Goal: Complete application form

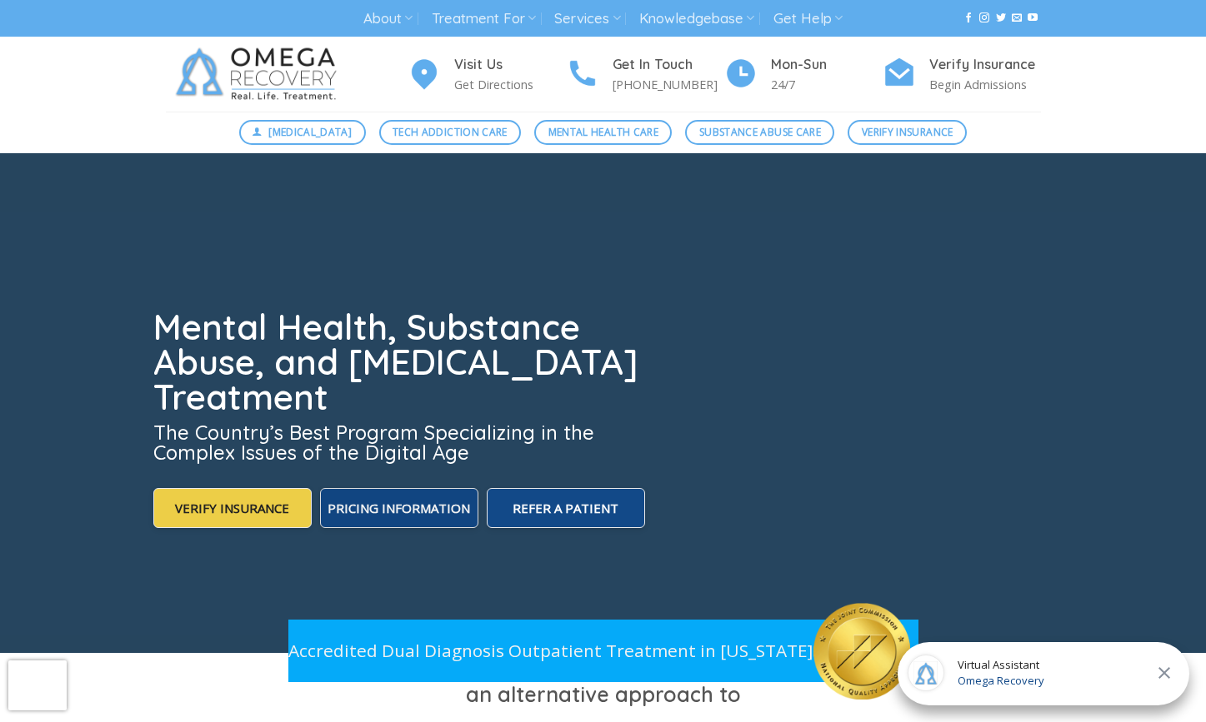
click at [396, 512] on span "Pricing Information" at bounding box center [398, 508] width 142 height 17
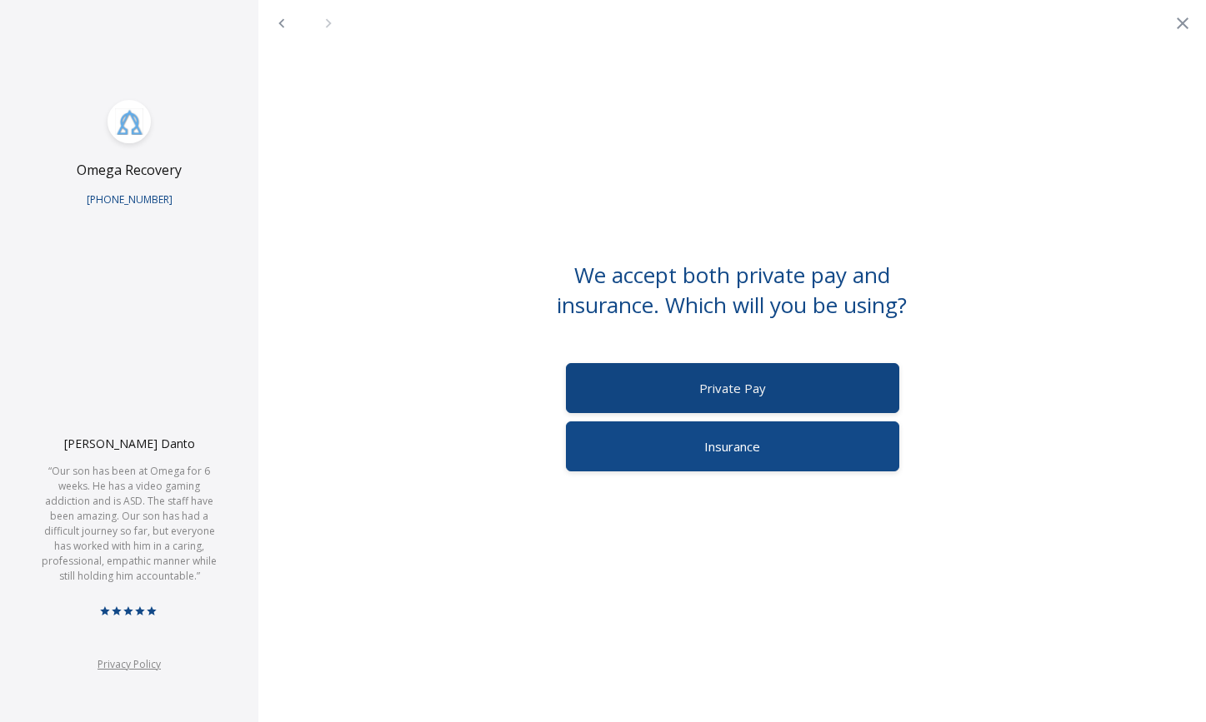
click at [731, 385] on span "Private Pay" at bounding box center [732, 388] width 67 height 17
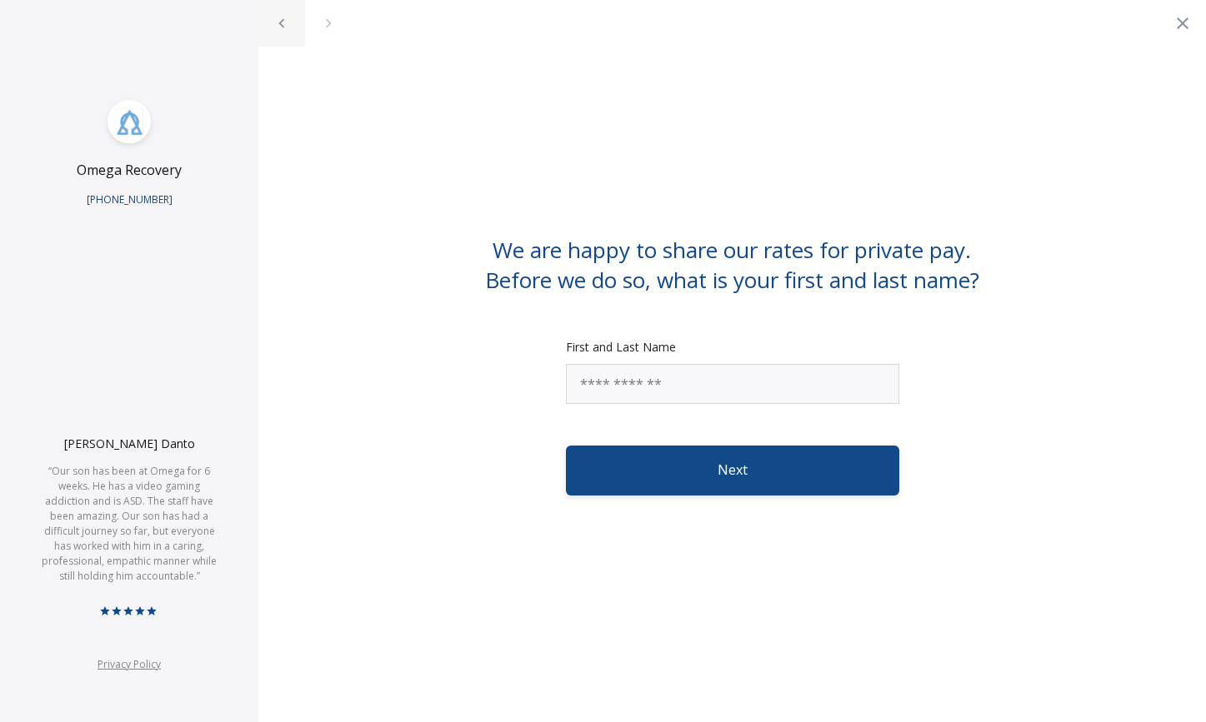
click at [281, 24] on icon "Back" at bounding box center [281, 22] width 6 height 9
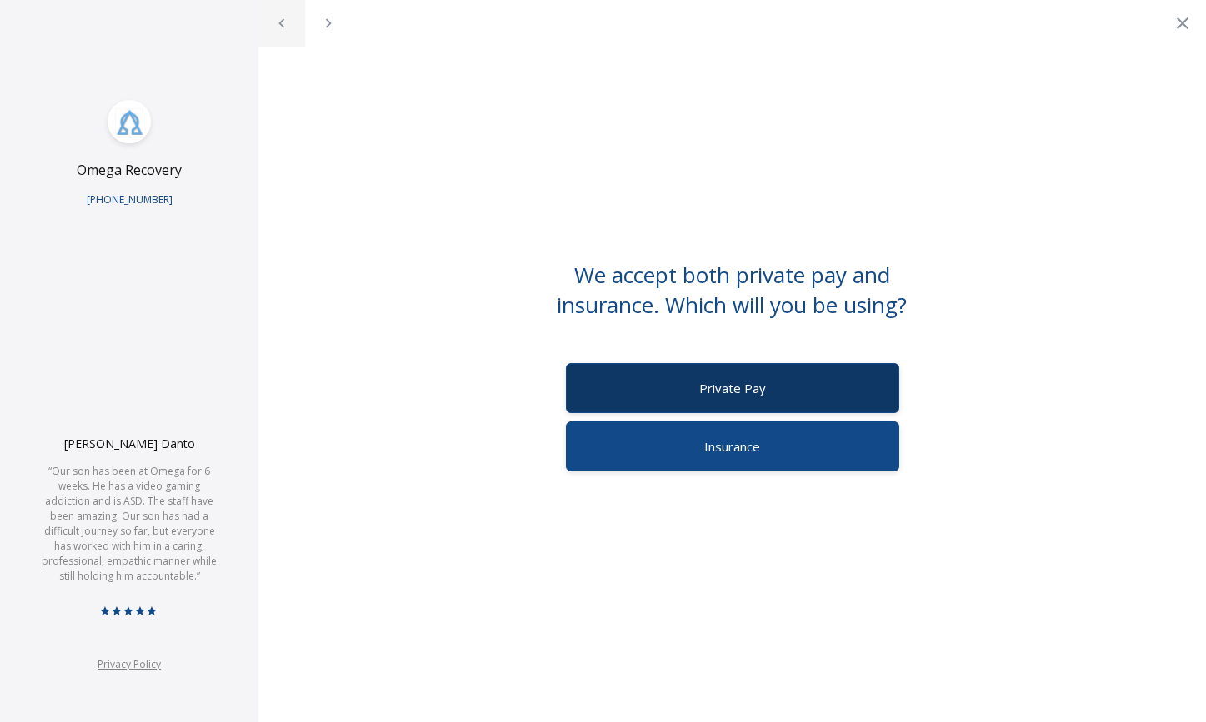
click at [281, 24] on icon "Back" at bounding box center [281, 22] width 6 height 9
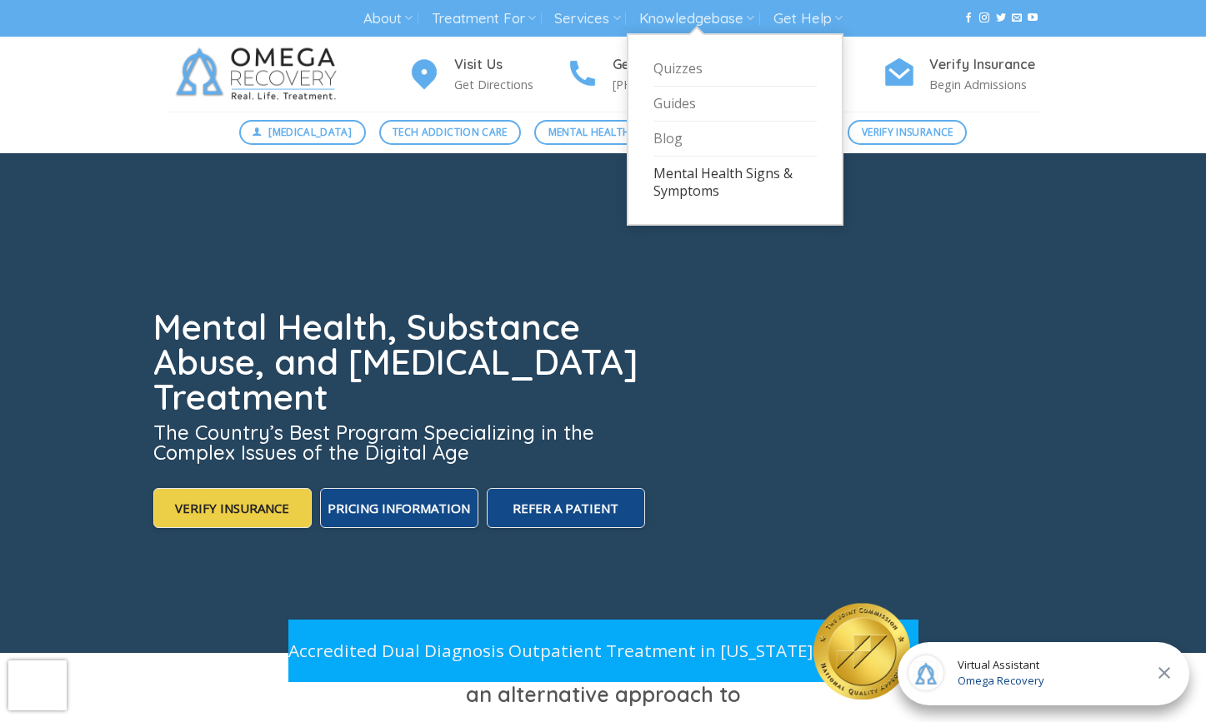
click at [689, 181] on link "Mental Health Signs & Symptoms" at bounding box center [734, 183] width 163 height 52
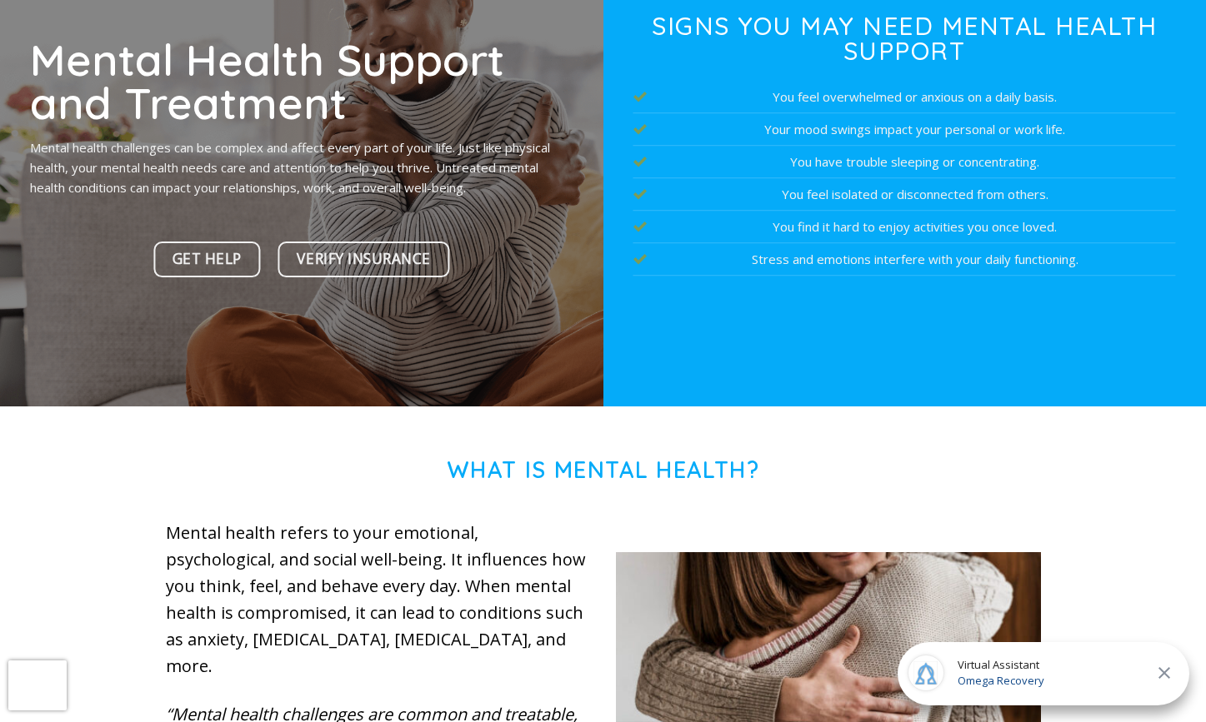
scroll to position [248, 0]
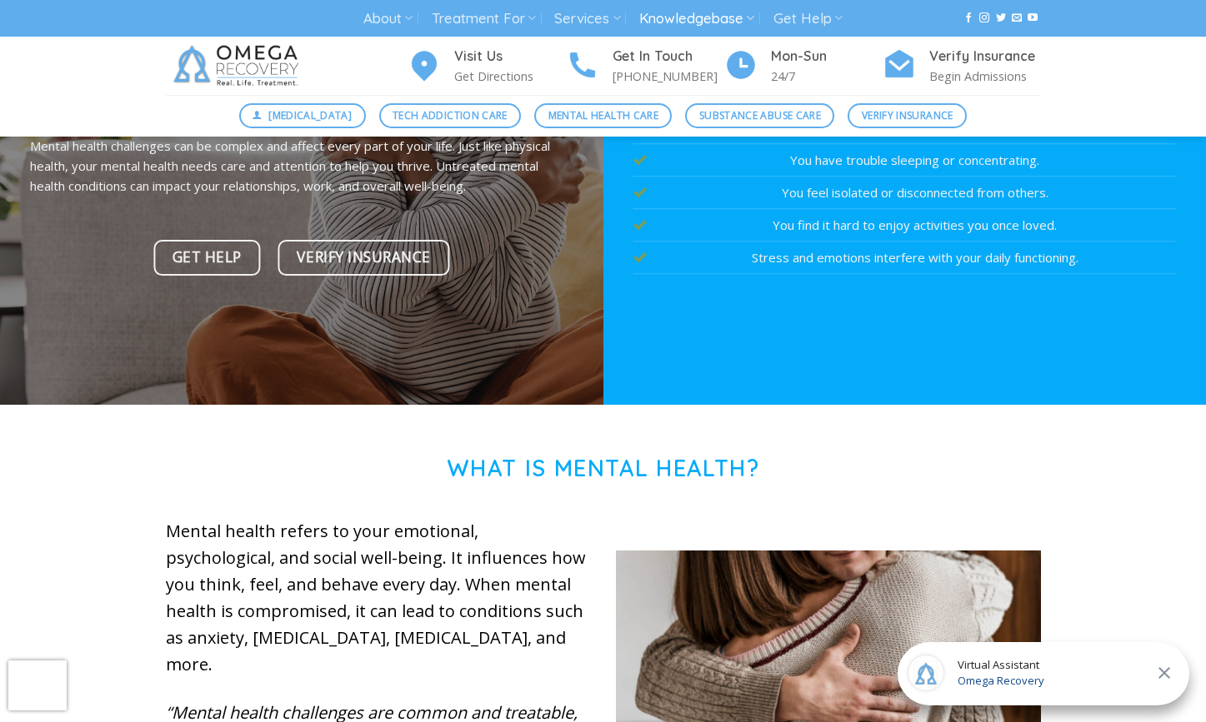
click at [1160, 669] on icon at bounding box center [1164, 673] width 12 height 12
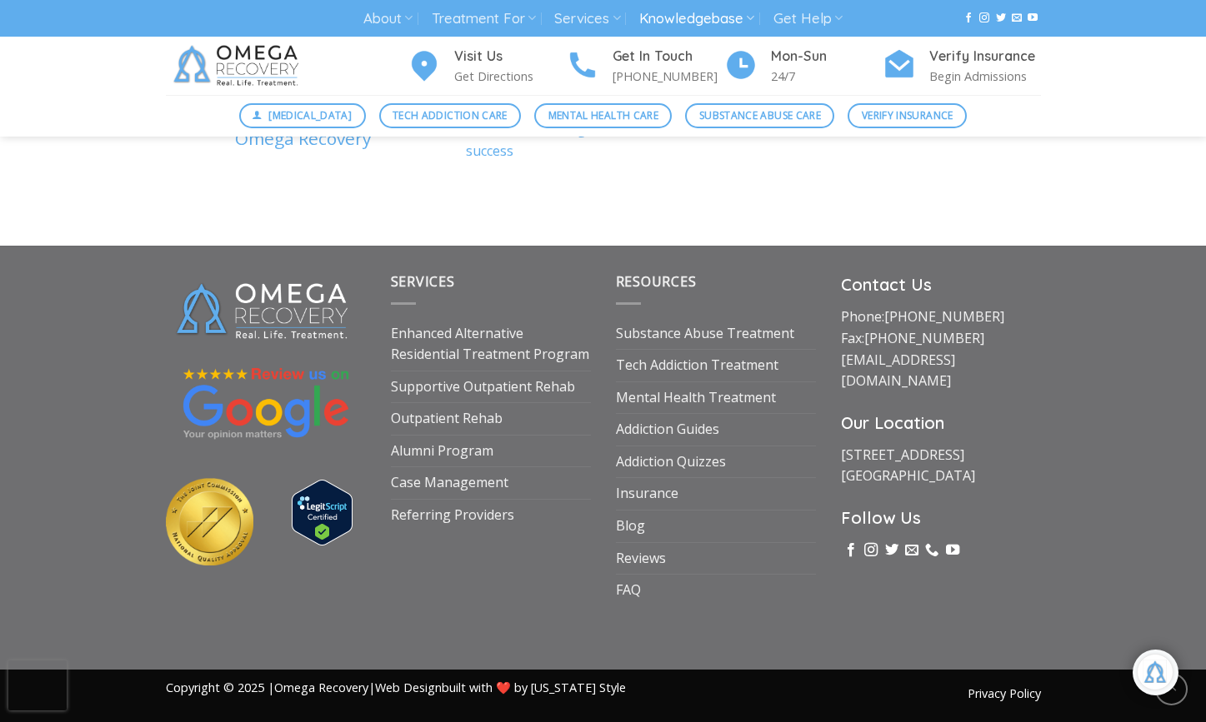
scroll to position [5546, 0]
click at [465, 341] on link "Enhanced Alternative Residential Treatment Program" at bounding box center [491, 344] width 200 height 52
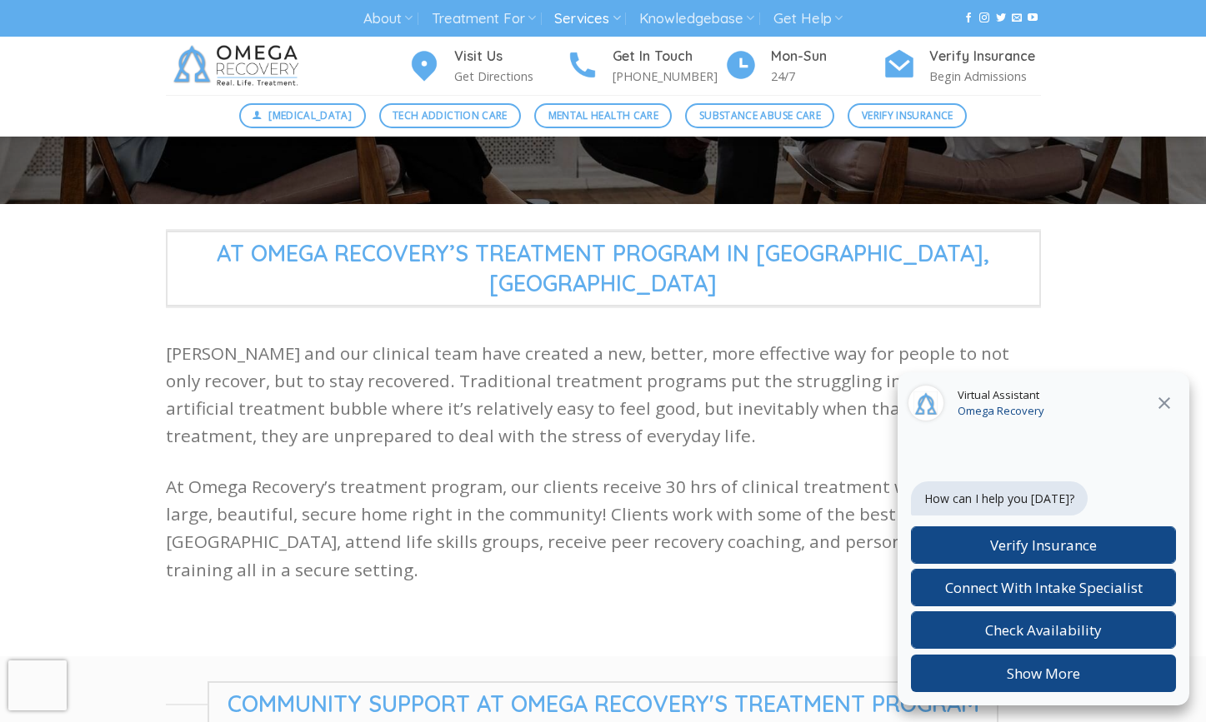
scroll to position [289, 0]
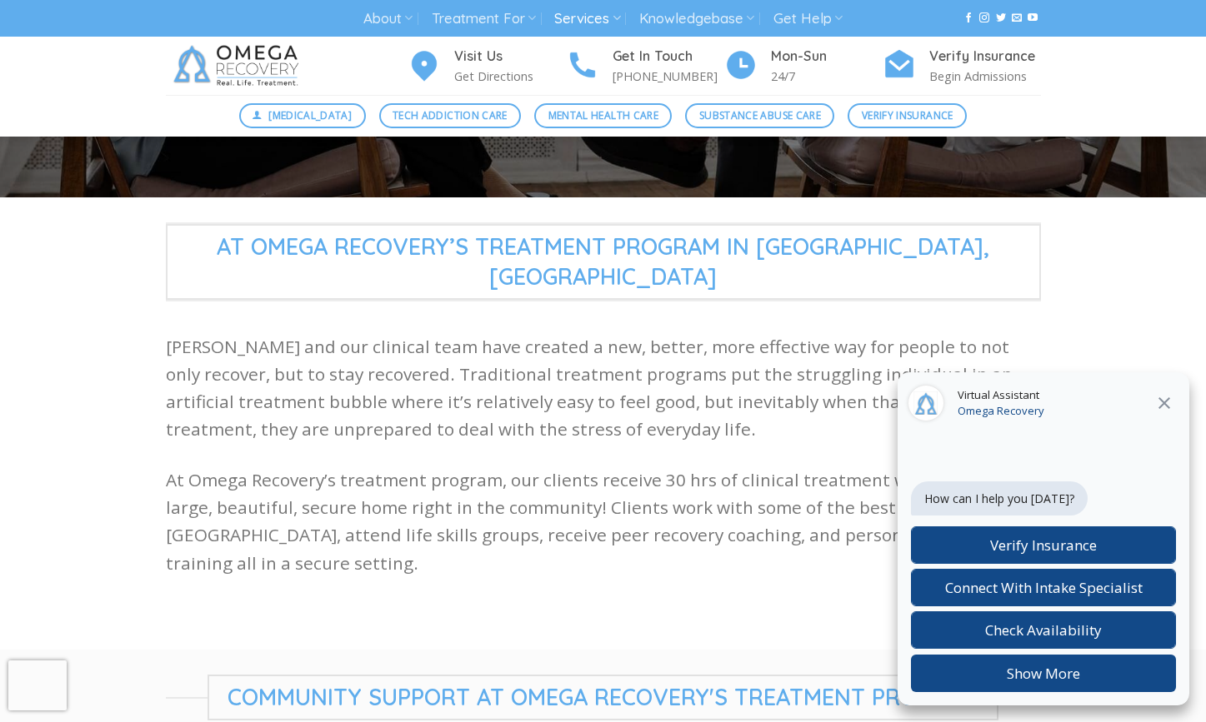
click at [1165, 405] on icon at bounding box center [1164, 403] width 20 height 20
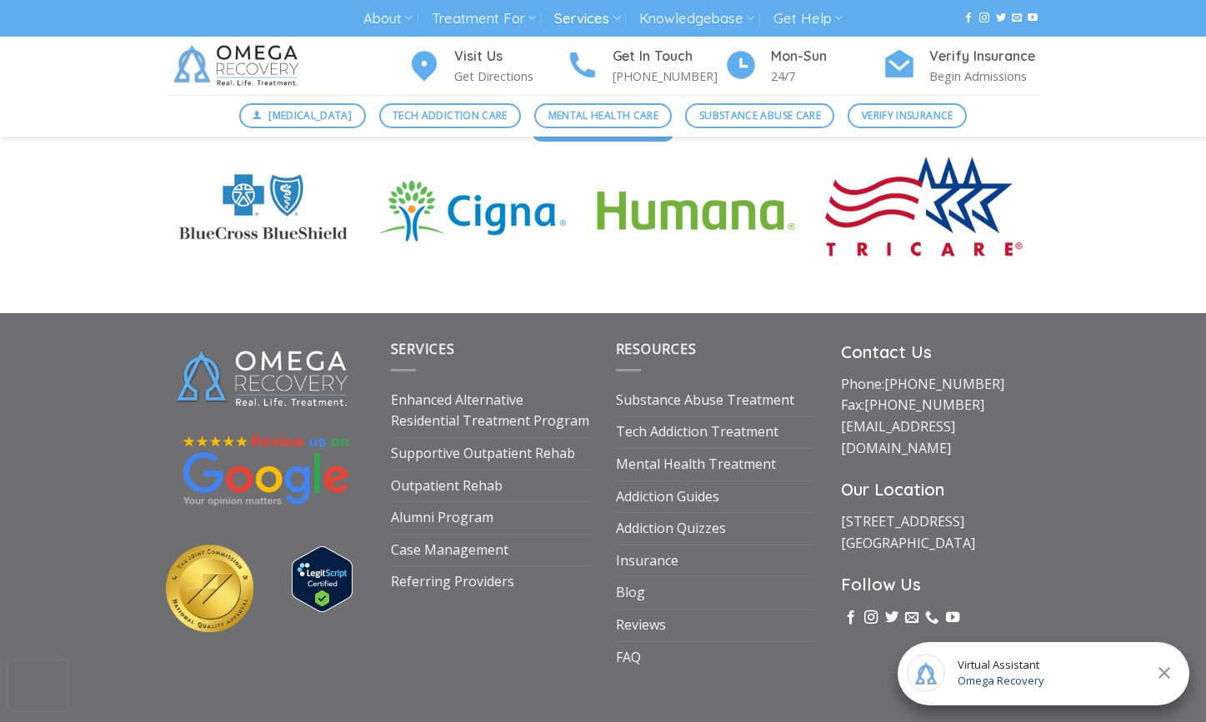
scroll to position [4744, 0]
click at [469, 536] on link "Case Management" at bounding box center [449, 552] width 117 height 32
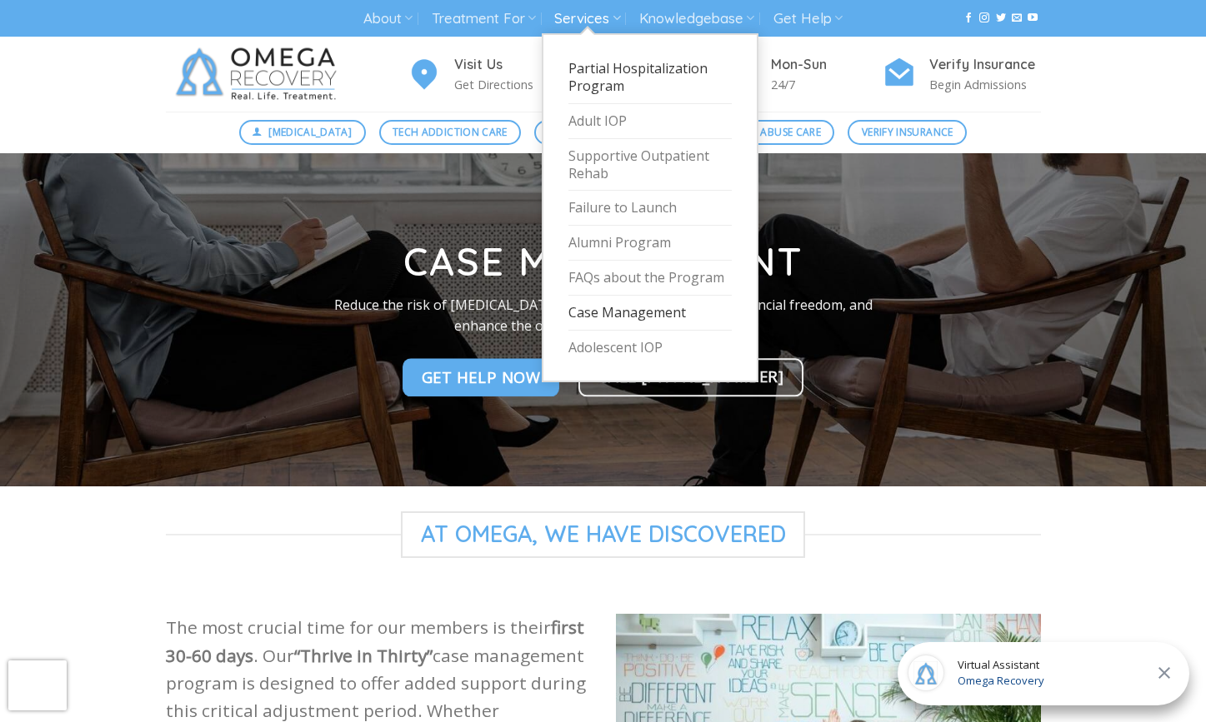
click at [595, 69] on link "Partial Hospitalization Program" at bounding box center [649, 78] width 163 height 52
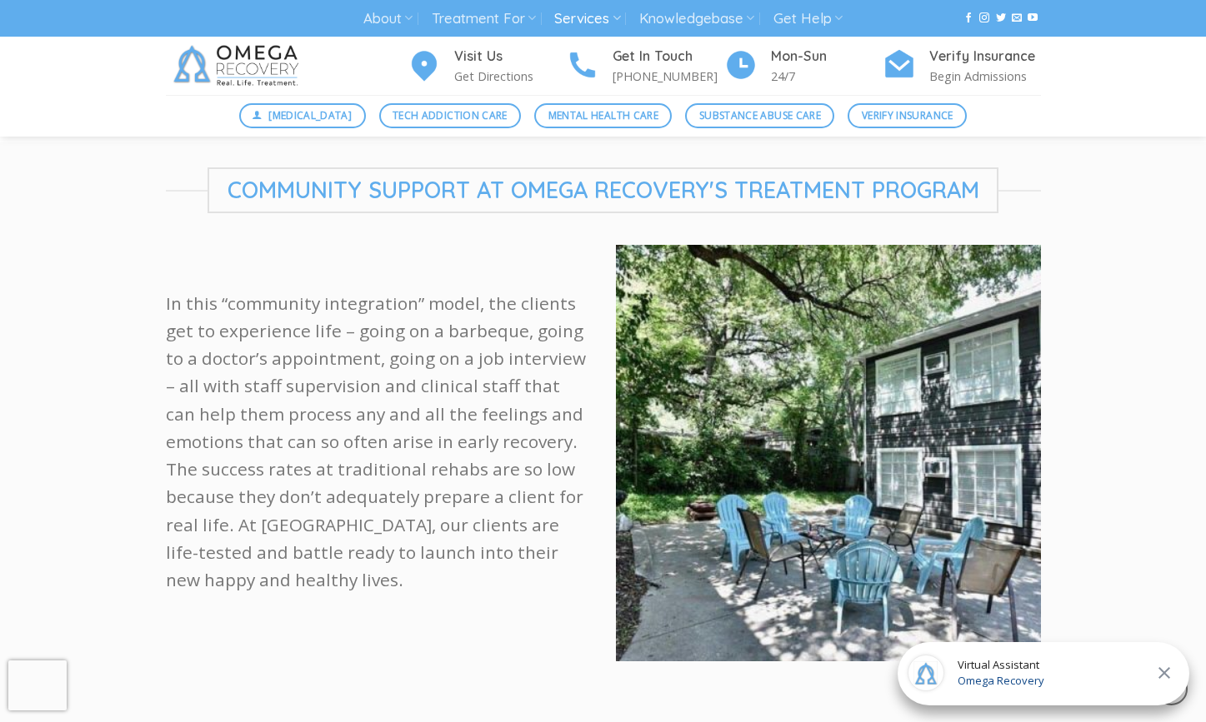
scroll to position [798, 0]
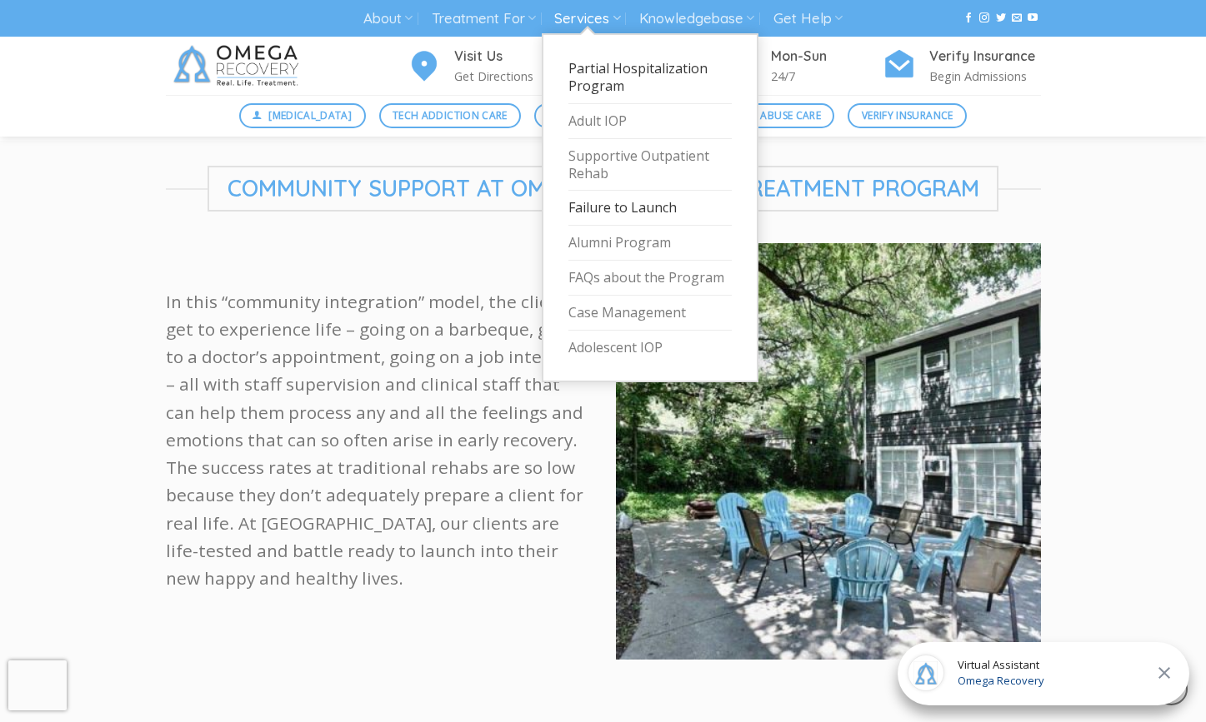
click at [601, 206] on link "Failure to Launch" at bounding box center [649, 208] width 163 height 35
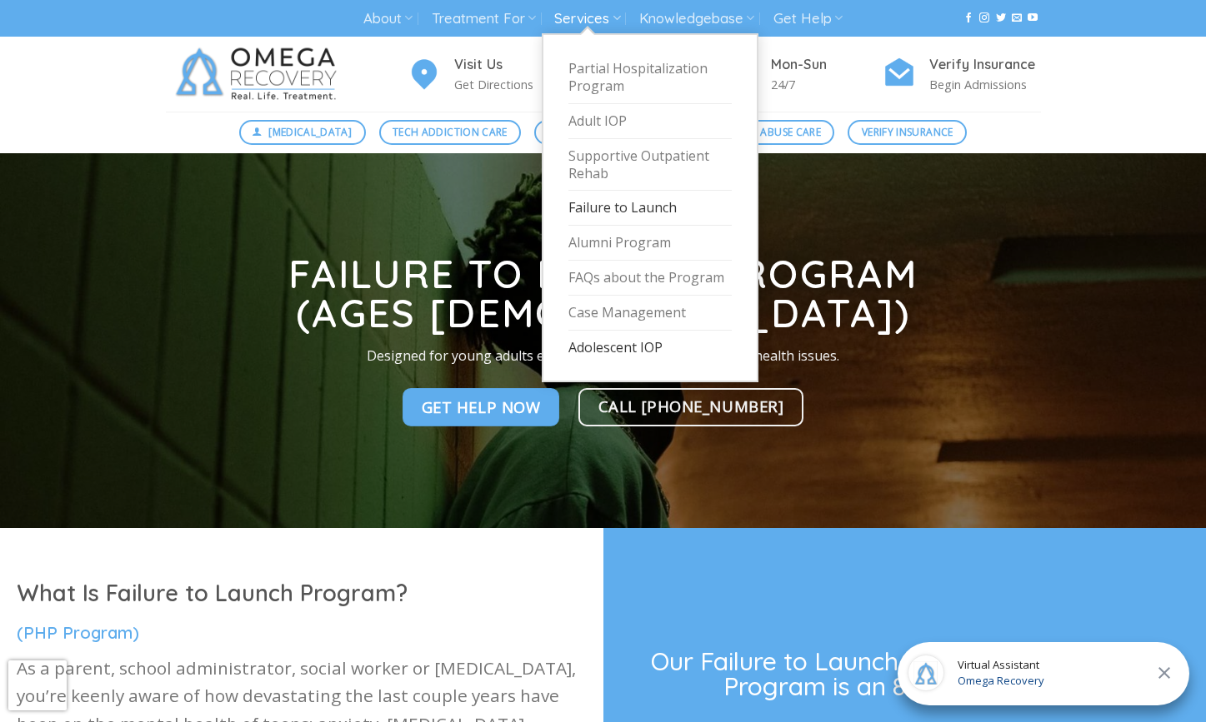
click at [635, 331] on link "Adolescent IOP" at bounding box center [649, 348] width 163 height 34
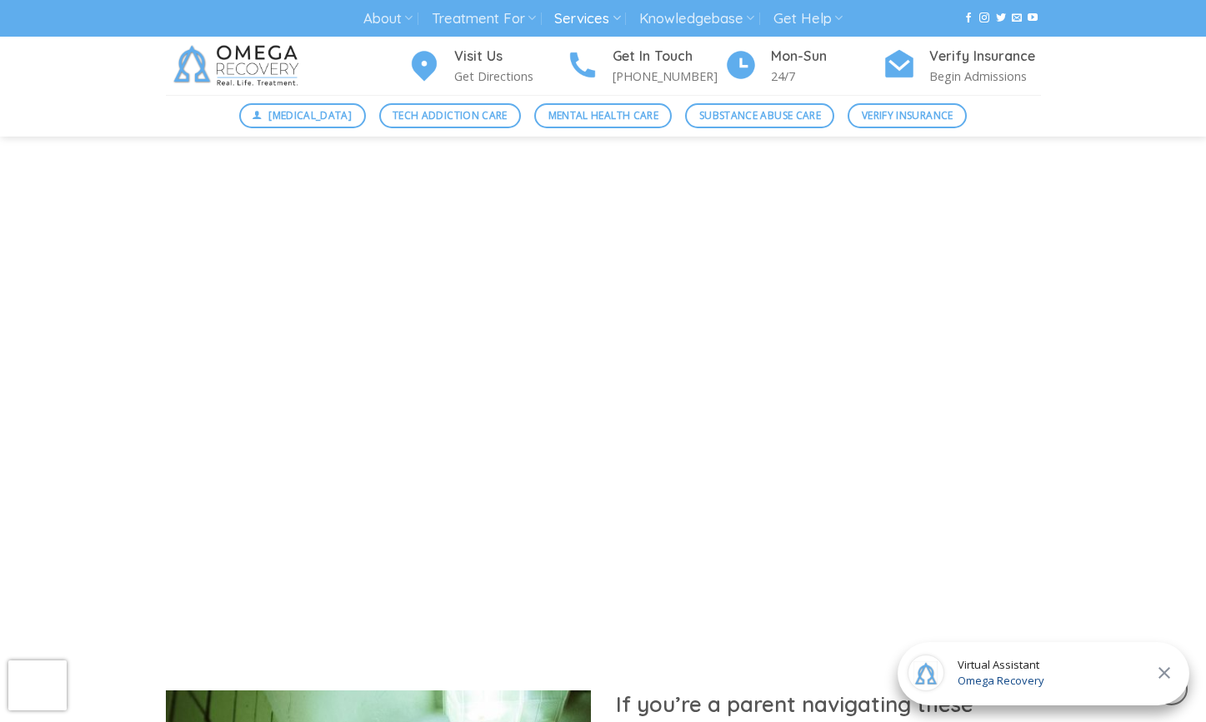
scroll to position [1292, 0]
click at [1165, 675] on icon at bounding box center [1164, 673] width 20 height 20
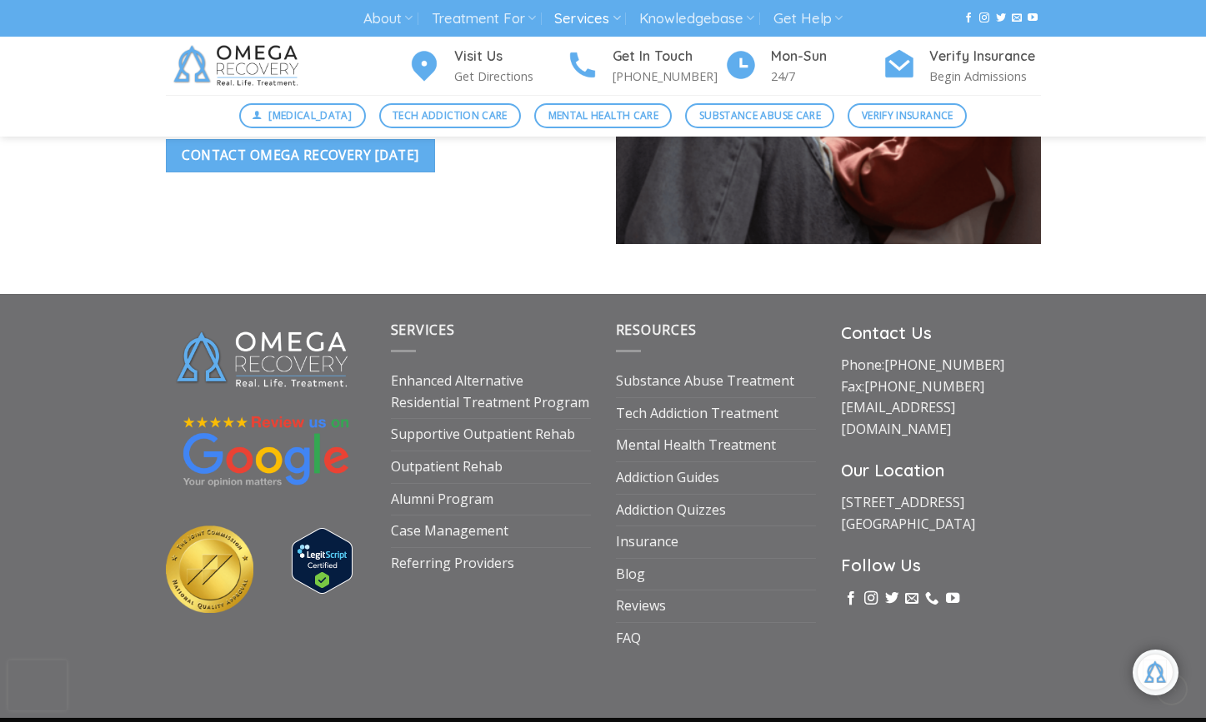
scroll to position [4802, 0]
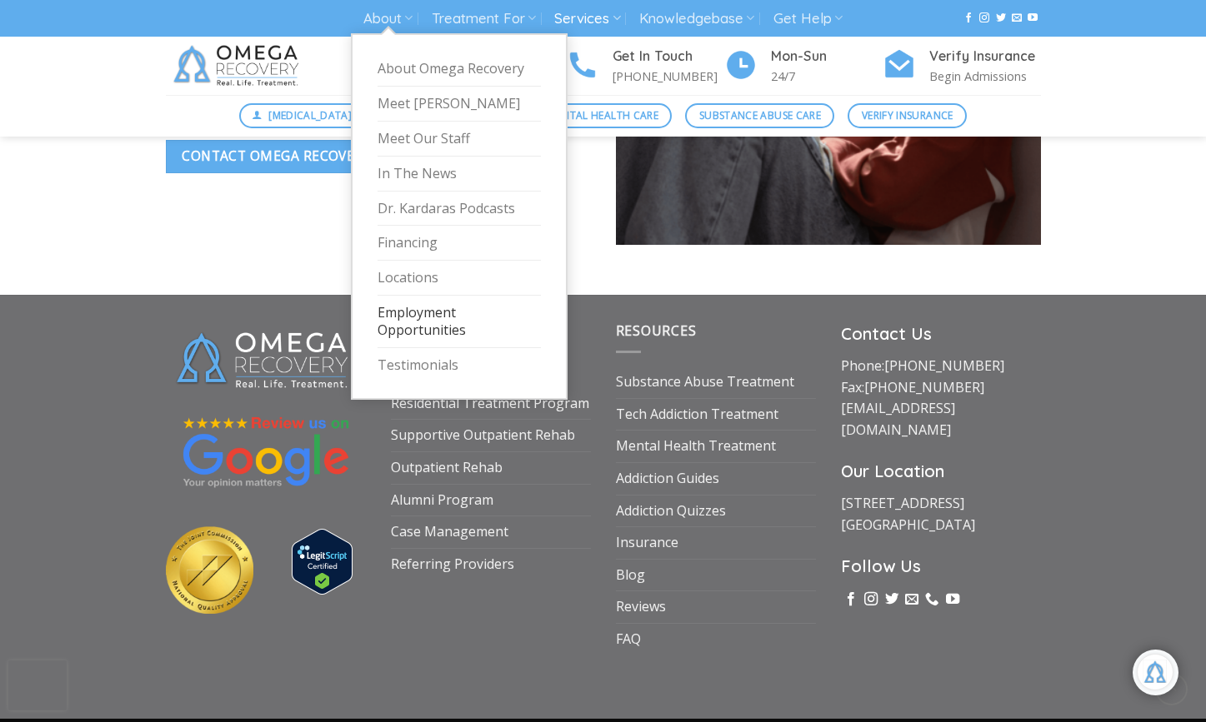
click at [420, 326] on link "Employment Opportunities" at bounding box center [458, 322] width 163 height 52
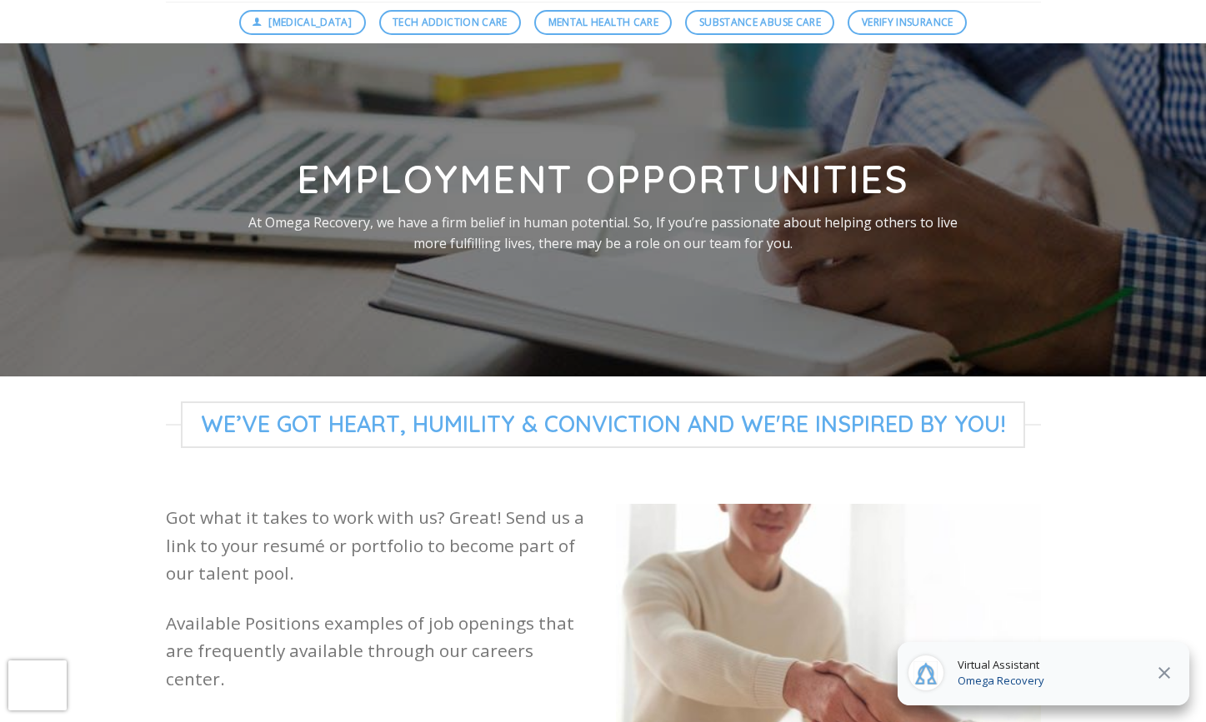
scroll to position [120, 0]
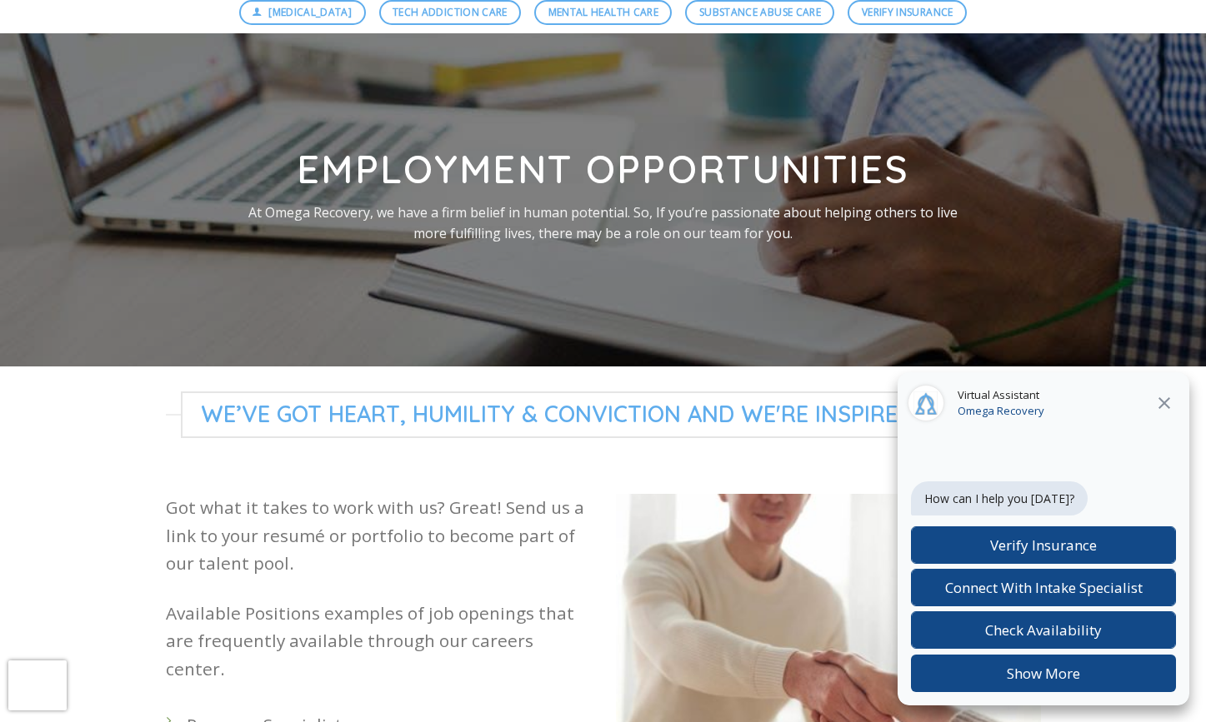
click at [1166, 399] on icon at bounding box center [1164, 403] width 20 height 20
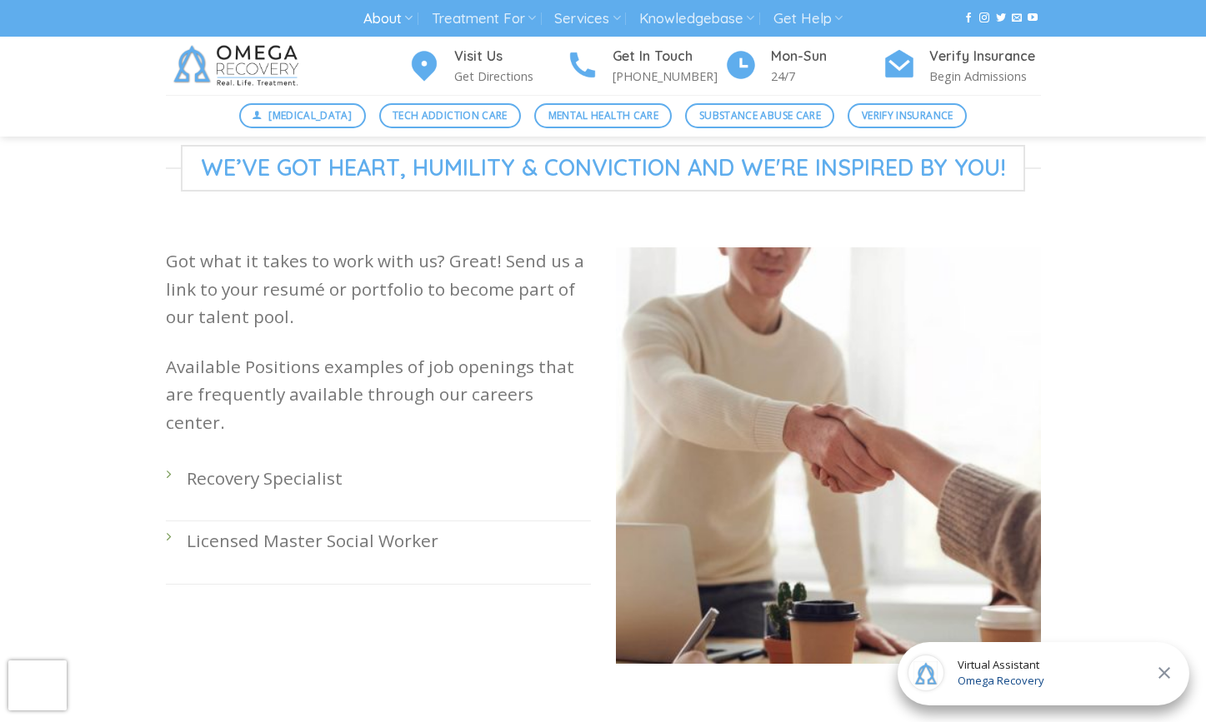
scroll to position [370, 0]
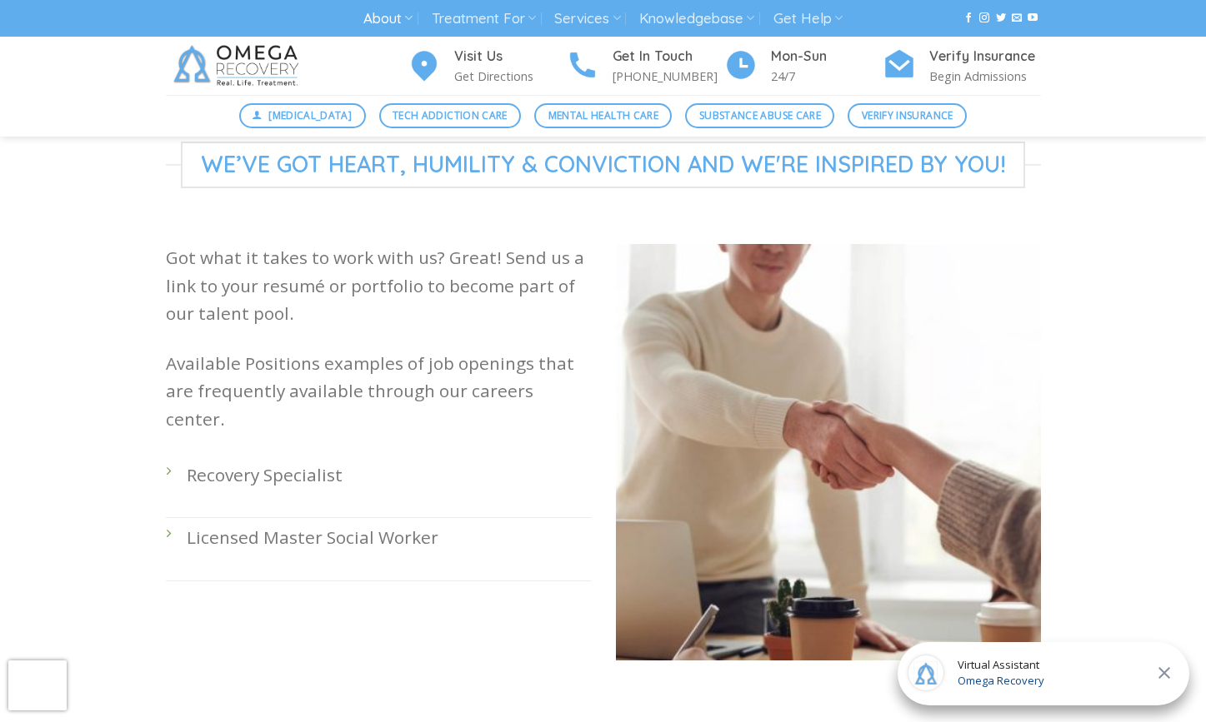
click at [217, 462] on p "Recovery Specialist" at bounding box center [389, 475] width 404 height 27
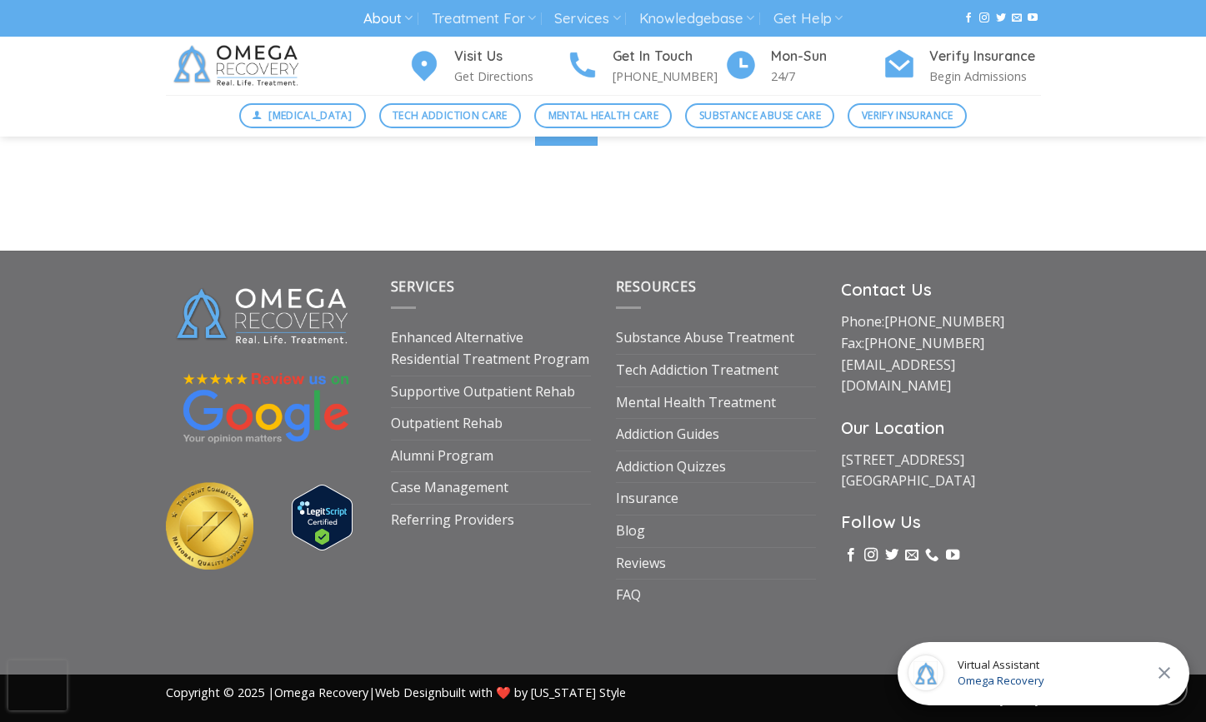
scroll to position [1264, 0]
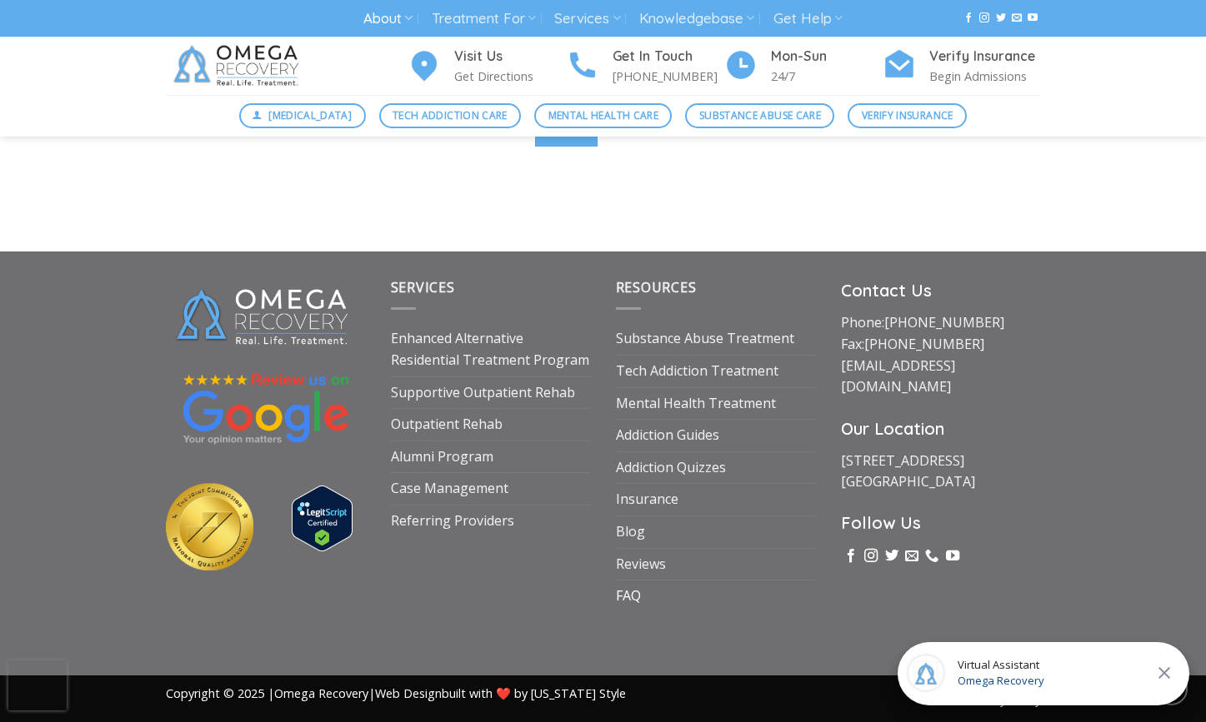
click at [620, 588] on link "FAQ" at bounding box center [628, 597] width 25 height 32
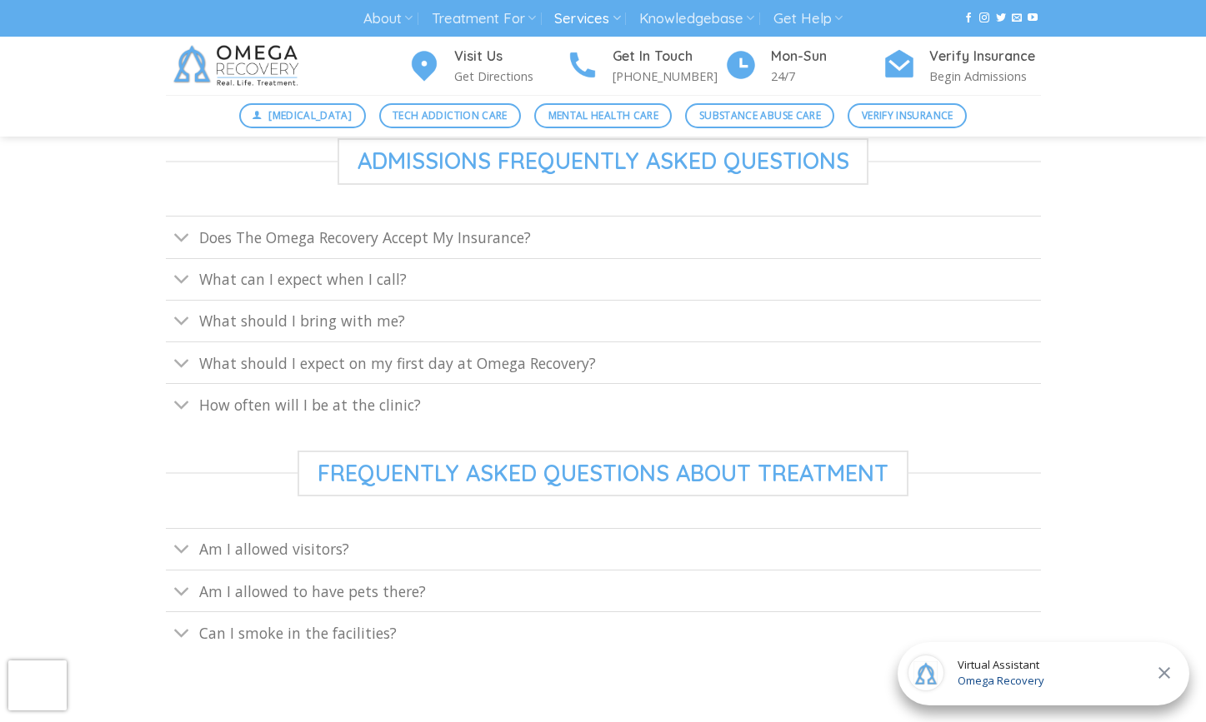
scroll to position [661, 0]
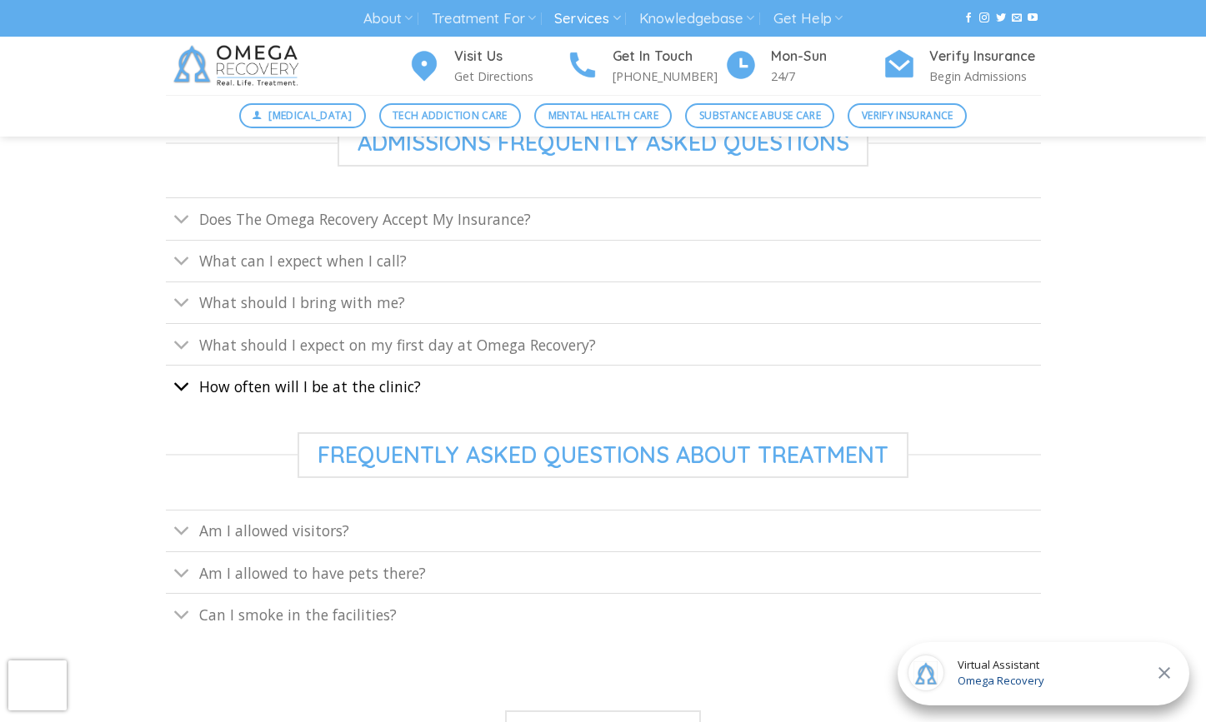
click at [170, 383] on button "Toggle" at bounding box center [182, 388] width 32 height 36
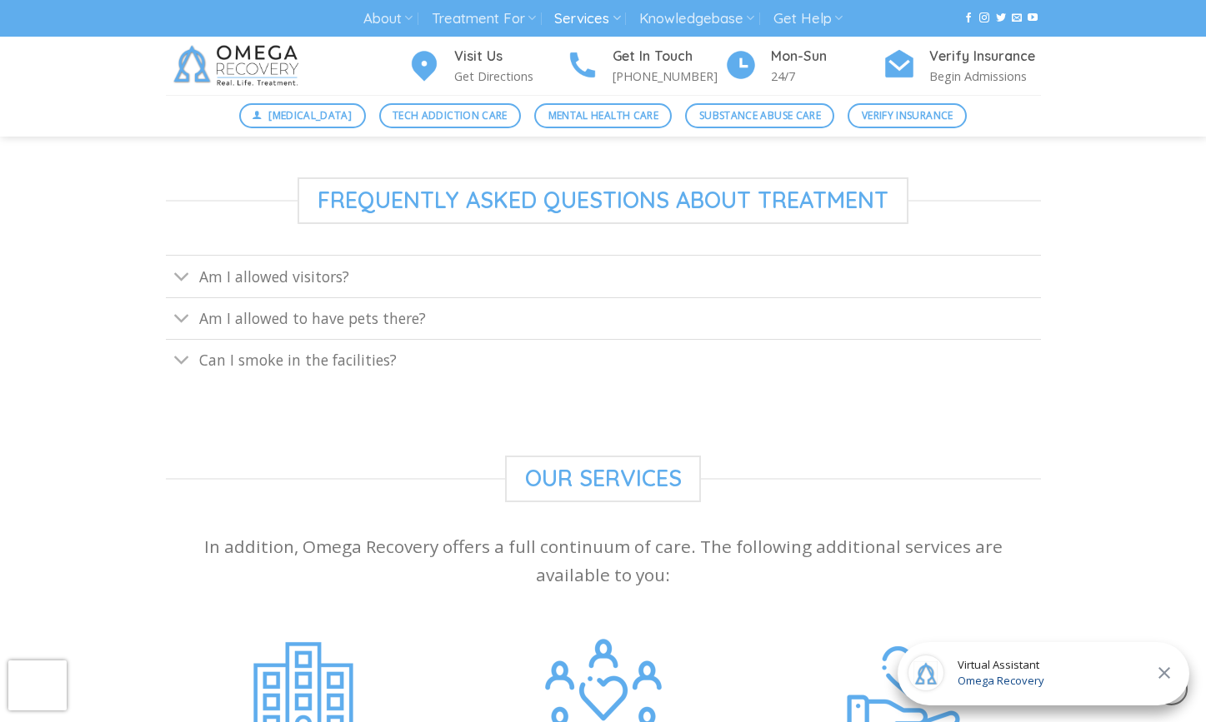
scroll to position [1026, 0]
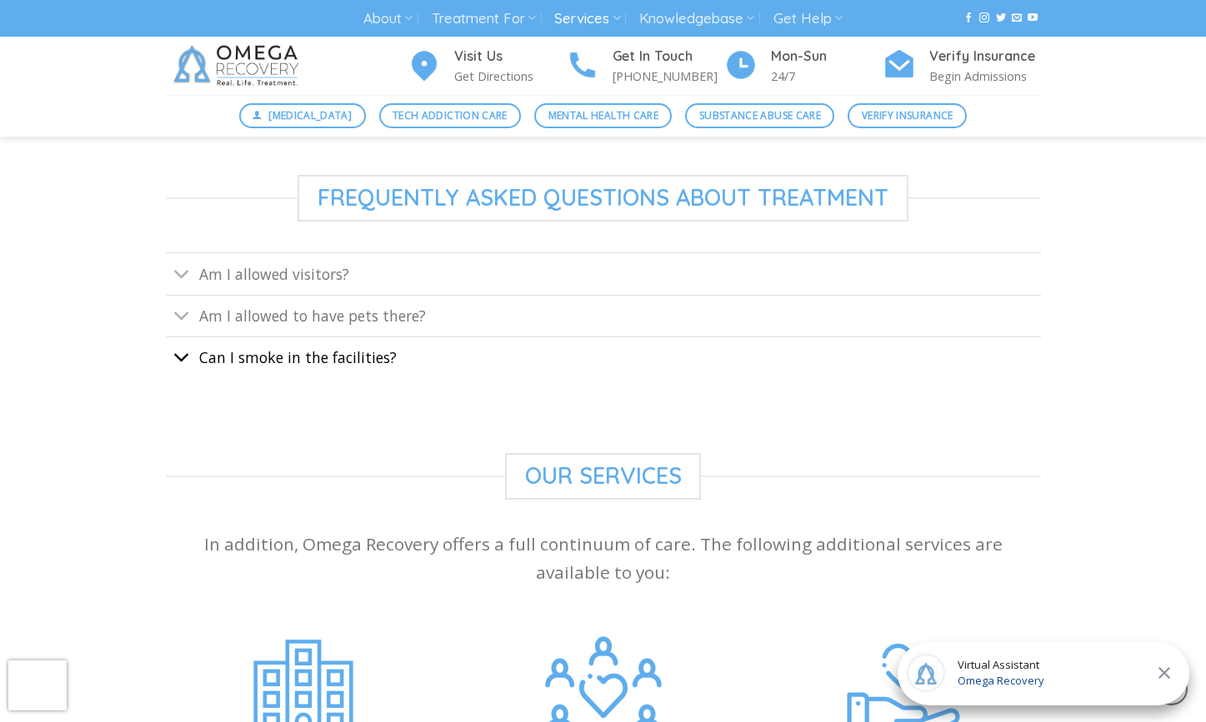
click at [180, 353] on icon "Toggle" at bounding box center [181, 357] width 17 height 31
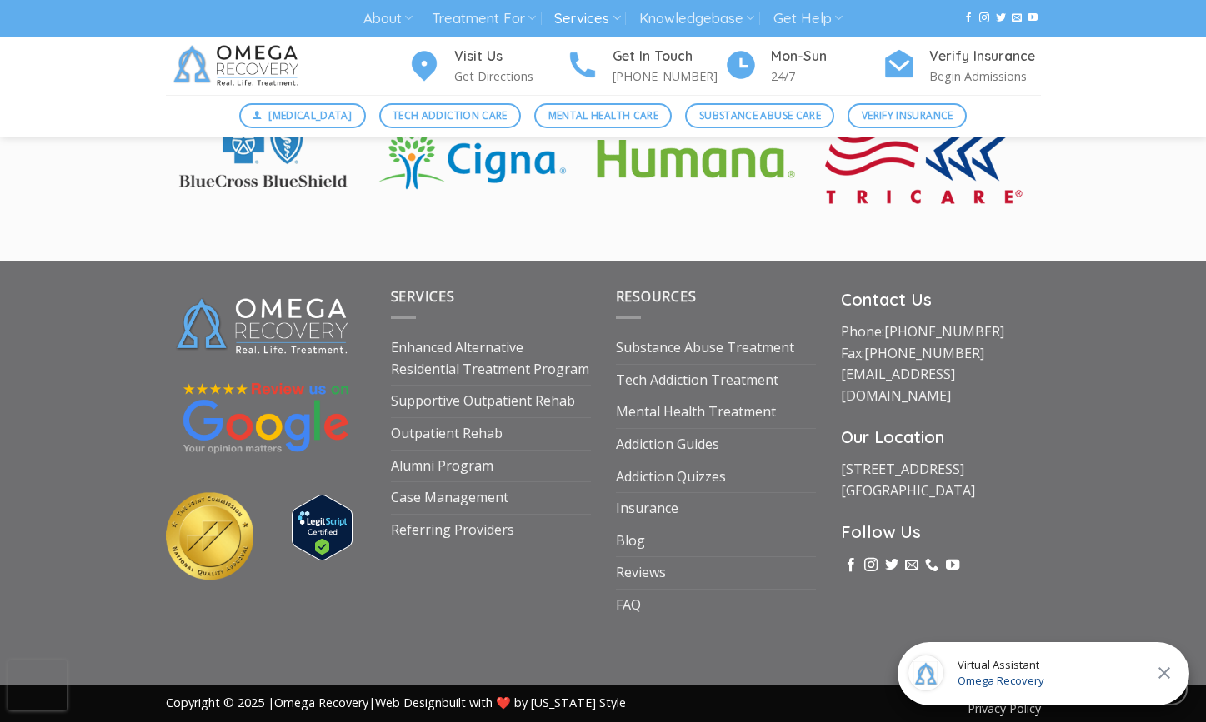
scroll to position [2691, 0]
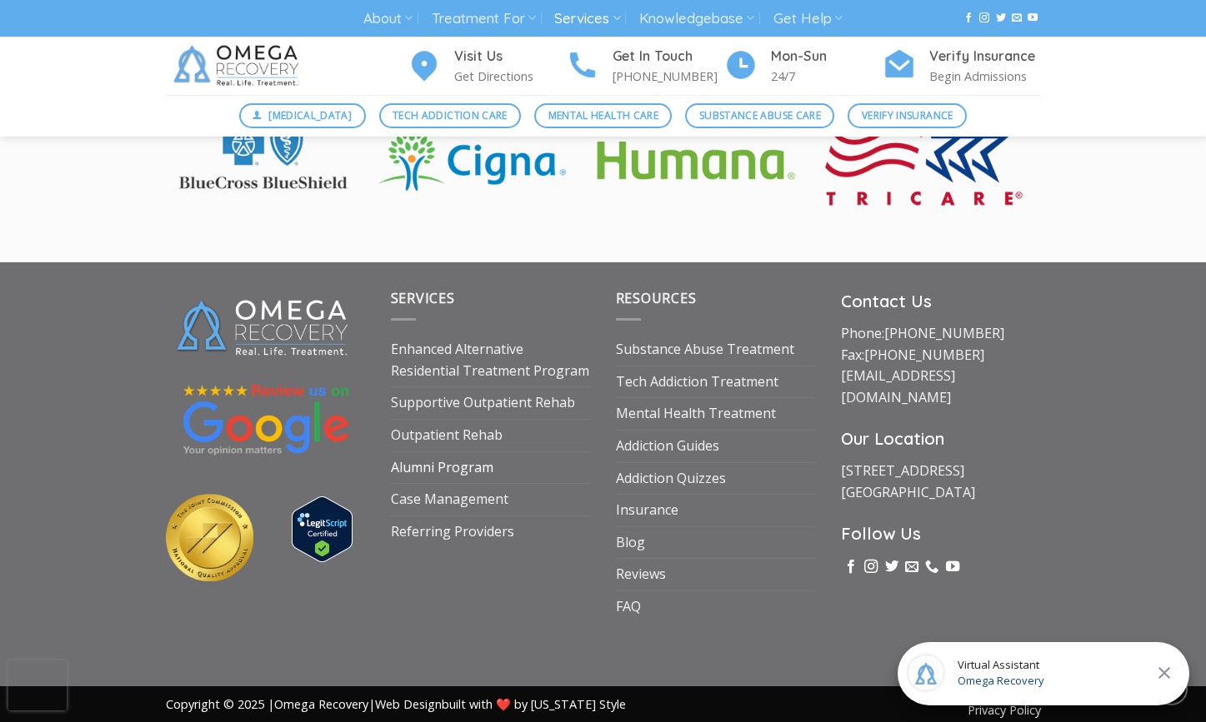
click at [440, 456] on link "Alumni Program" at bounding box center [442, 468] width 102 height 32
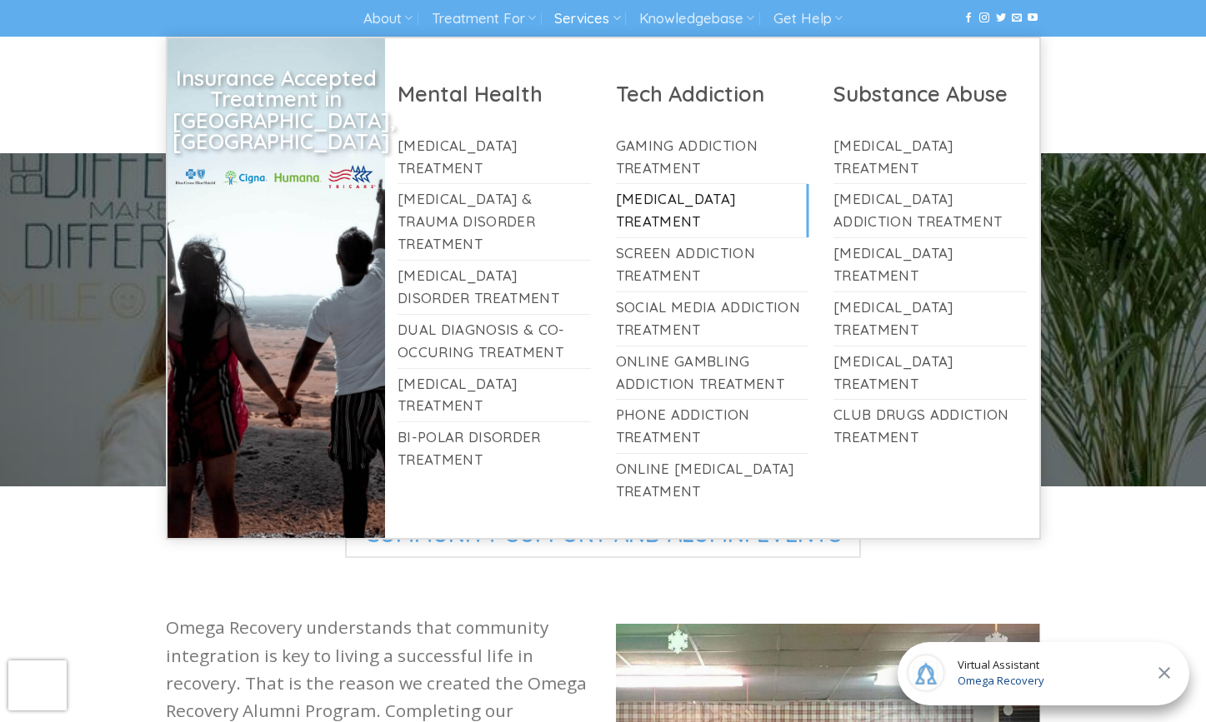
click at [662, 208] on link "[MEDICAL_DATA] Treatment" at bounding box center [712, 210] width 193 height 53
click at [673, 421] on link "Phone Addiction Treatment" at bounding box center [712, 426] width 193 height 53
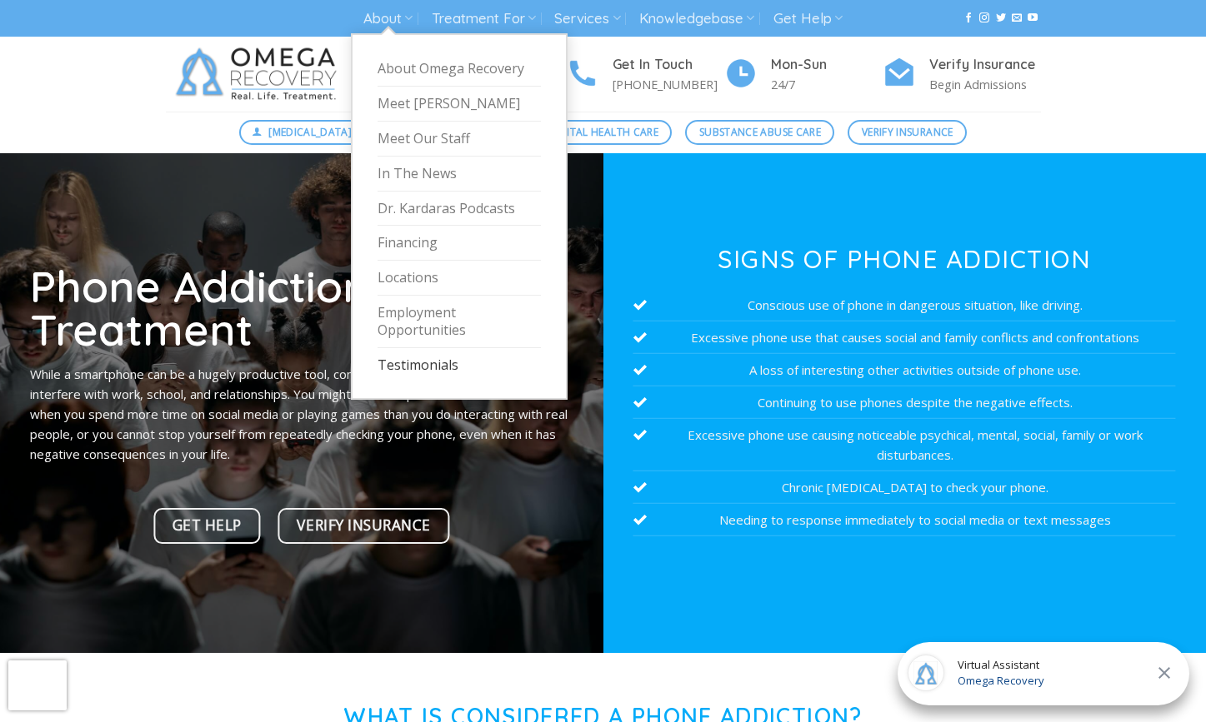
click at [414, 358] on link "Testimonials" at bounding box center [458, 365] width 163 height 34
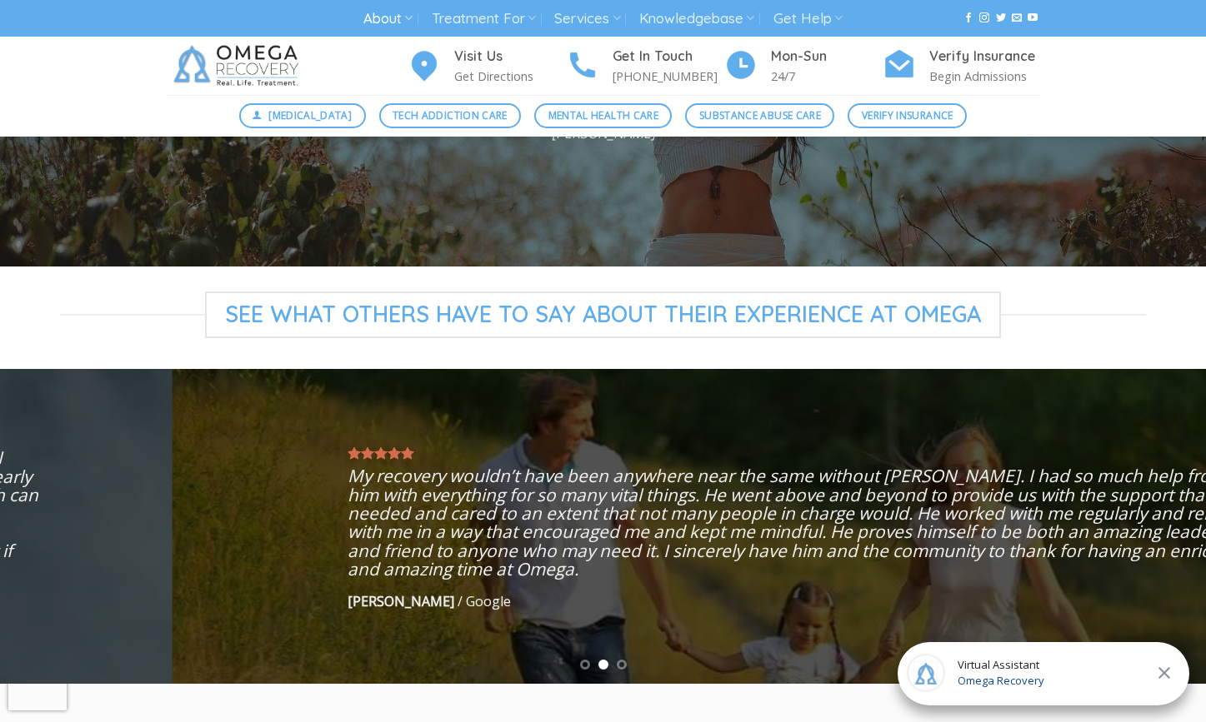
scroll to position [204, 0]
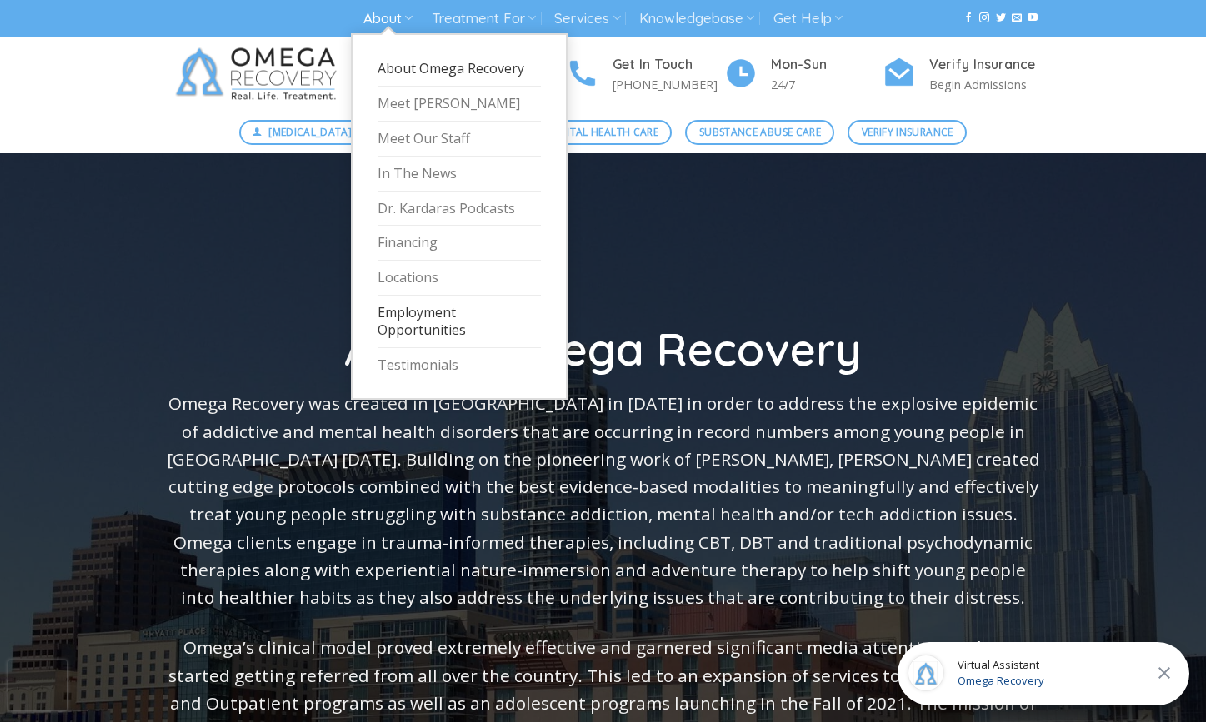
click at [436, 320] on link "Employment Opportunities" at bounding box center [458, 322] width 163 height 52
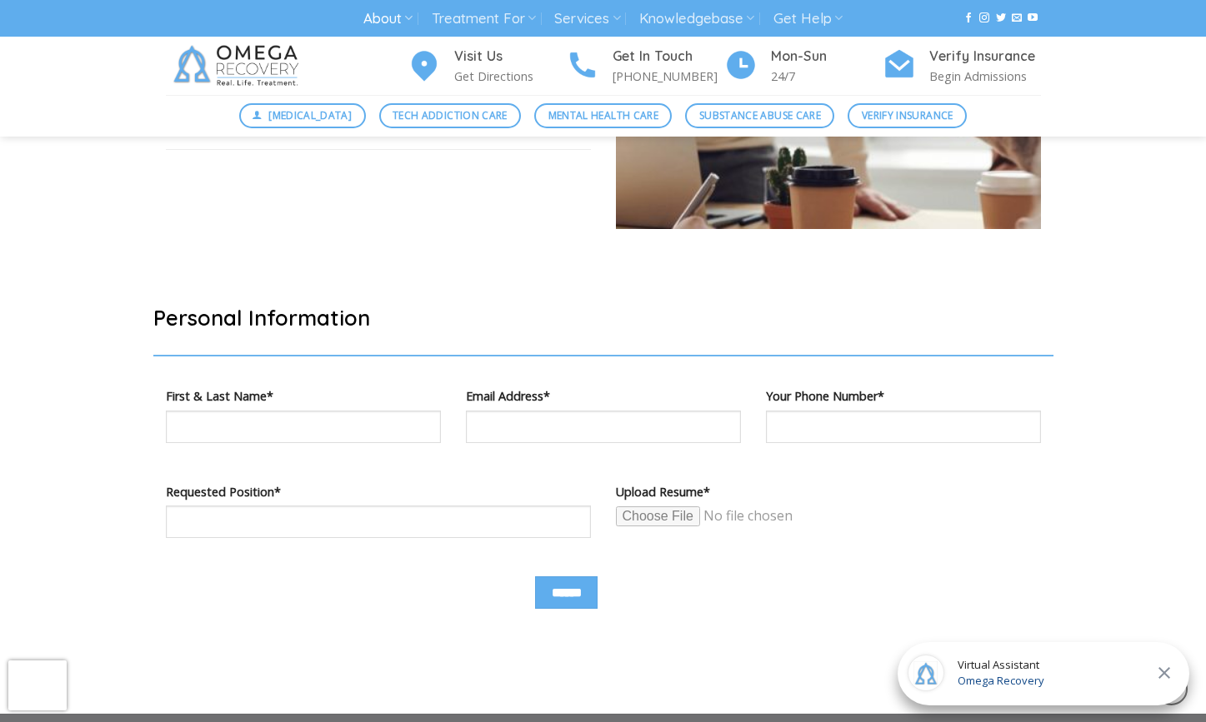
scroll to position [802, 0]
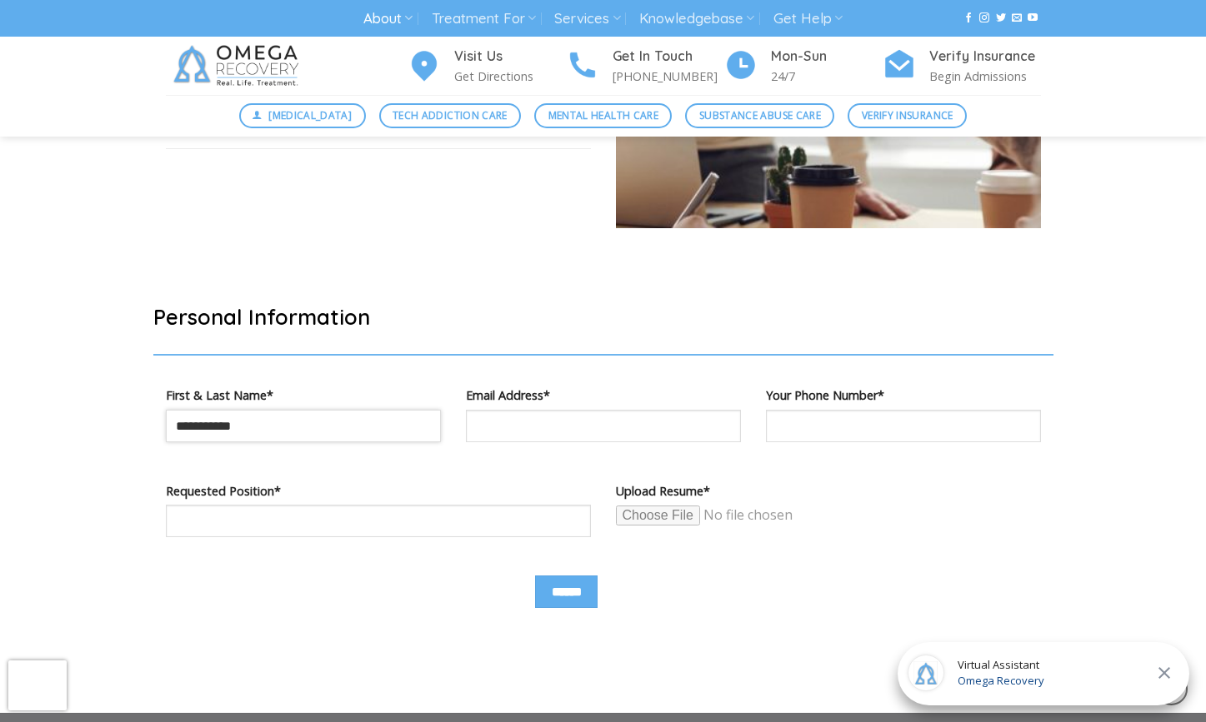
type input "**********"
type input "*"
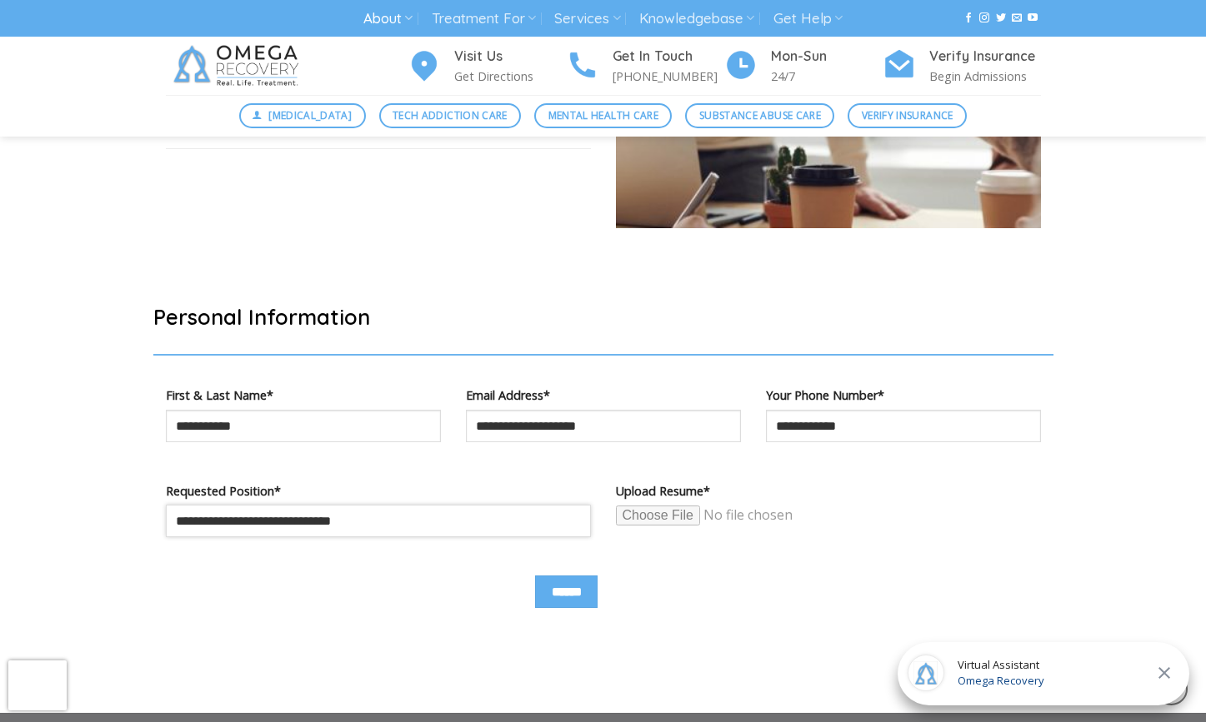
type input "**********"
click at [674, 511] on input "Contact form" at bounding box center [743, 516] width 255 height 22
click at [666, 508] on input "Contact form" at bounding box center [743, 516] width 255 height 22
click at [682, 517] on input "Contact form" at bounding box center [743, 516] width 255 height 22
click at [711, 574] on div "Upload Resume*" at bounding box center [828, 528] width 450 height 95
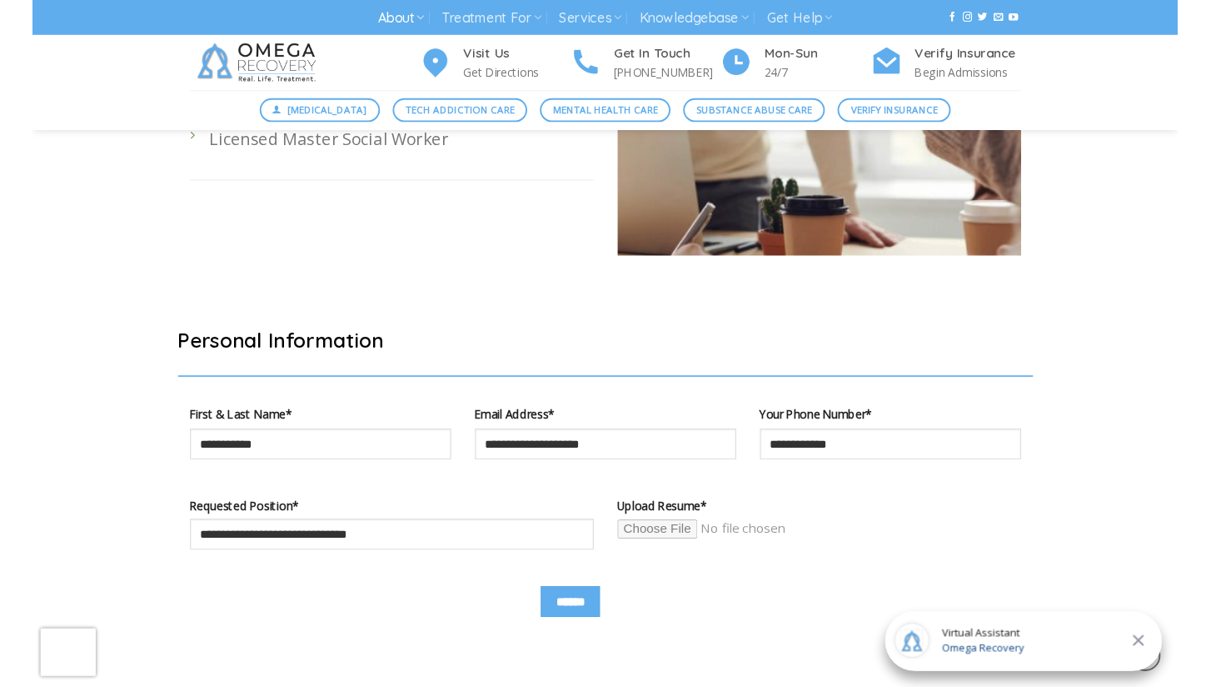
scroll to position [764, 0]
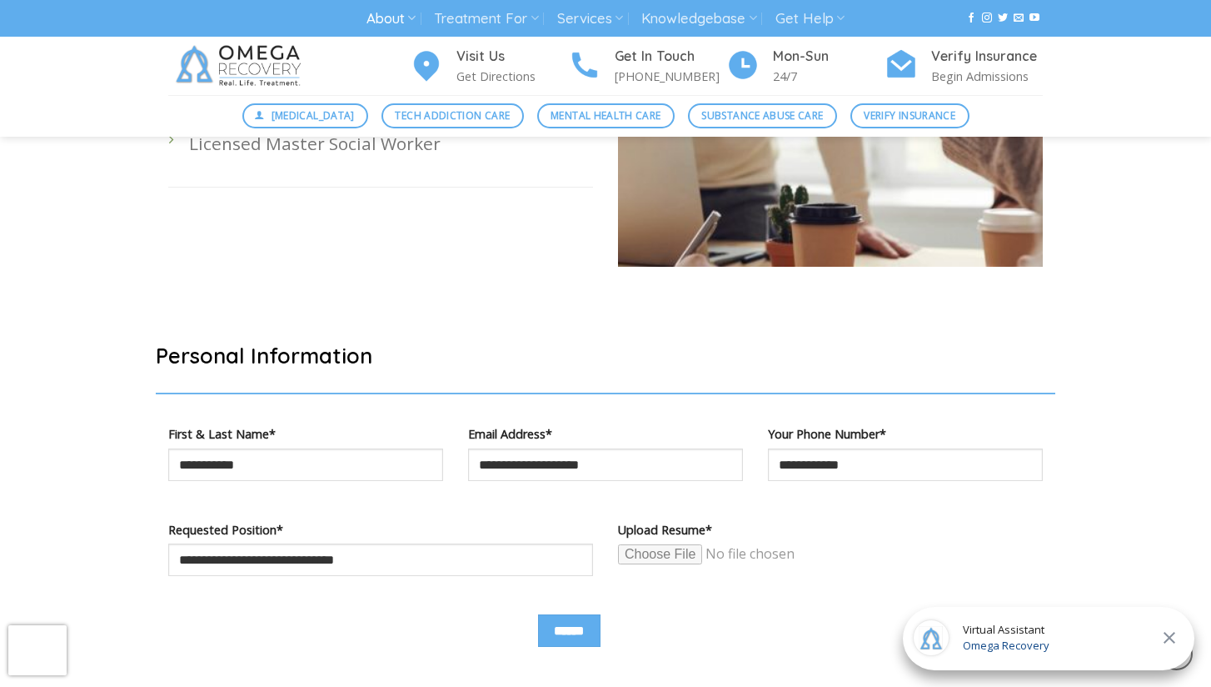
click at [653, 557] on input "Contact form" at bounding box center [745, 554] width 255 height 22
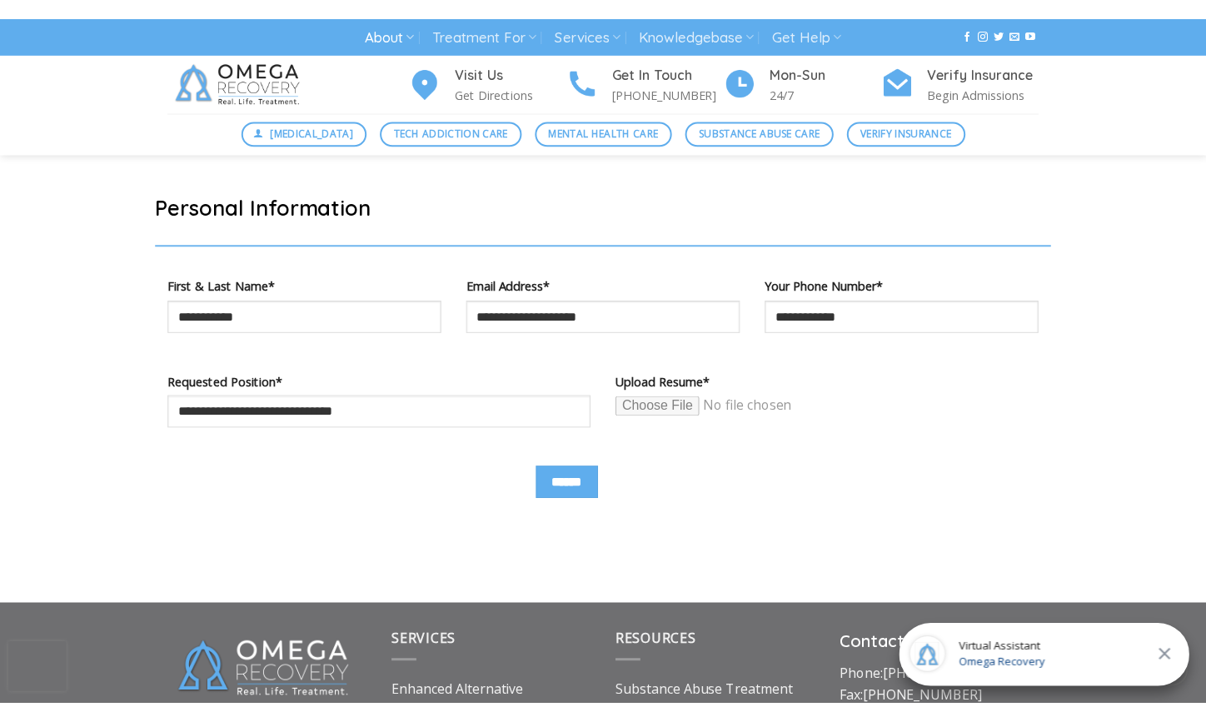
scroll to position [931, 0]
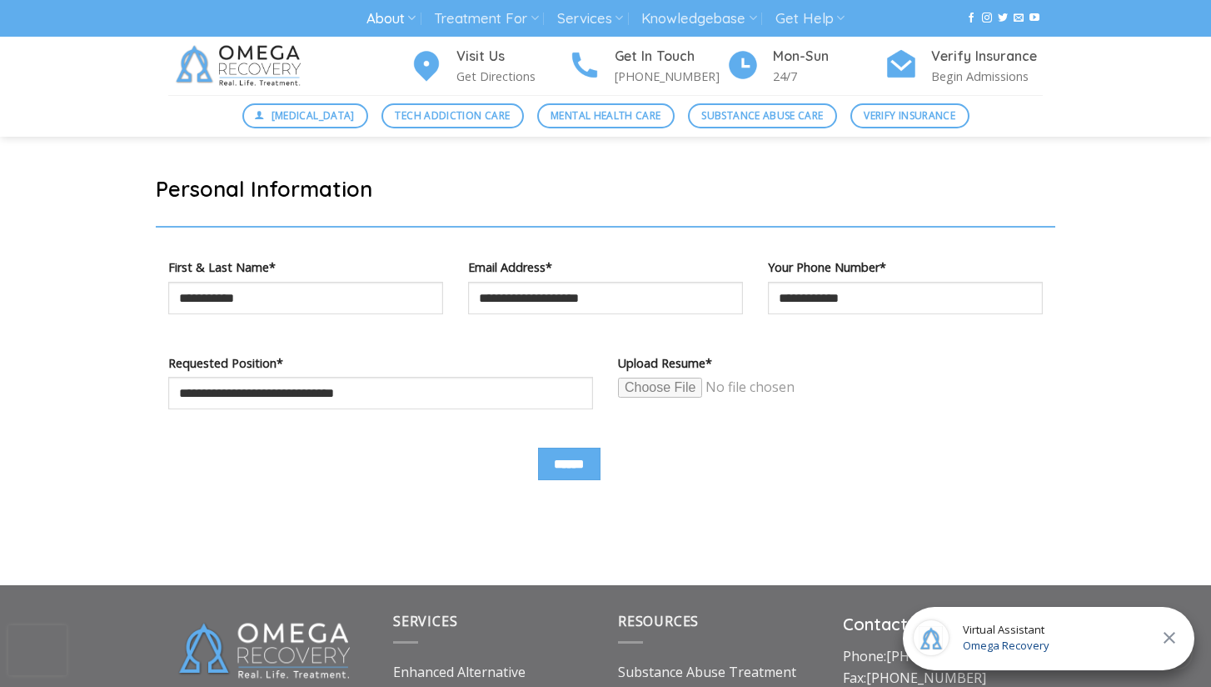
click at [685, 386] on input "Contact form" at bounding box center [745, 388] width 255 height 22
click at [665, 384] on input "Contact form" at bounding box center [745, 388] width 255 height 22
click at [660, 382] on input "Contact form" at bounding box center [745, 388] width 255 height 22
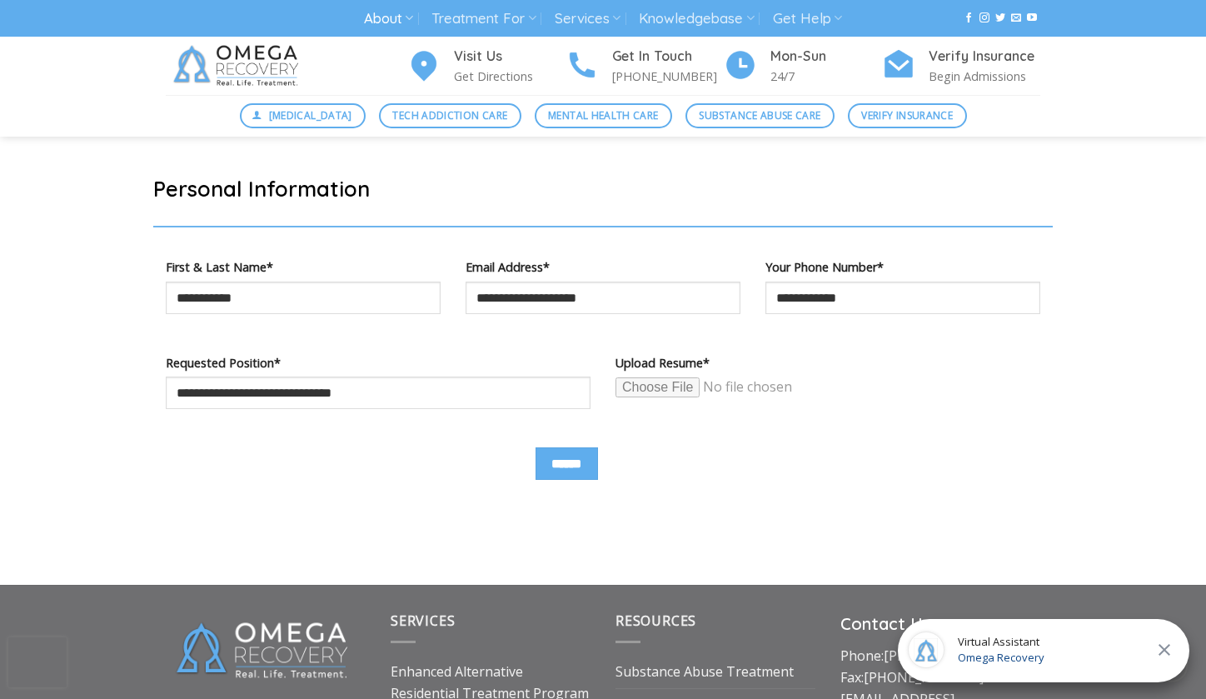
click at [674, 386] on input "Contact form" at bounding box center [743, 388] width 255 height 22
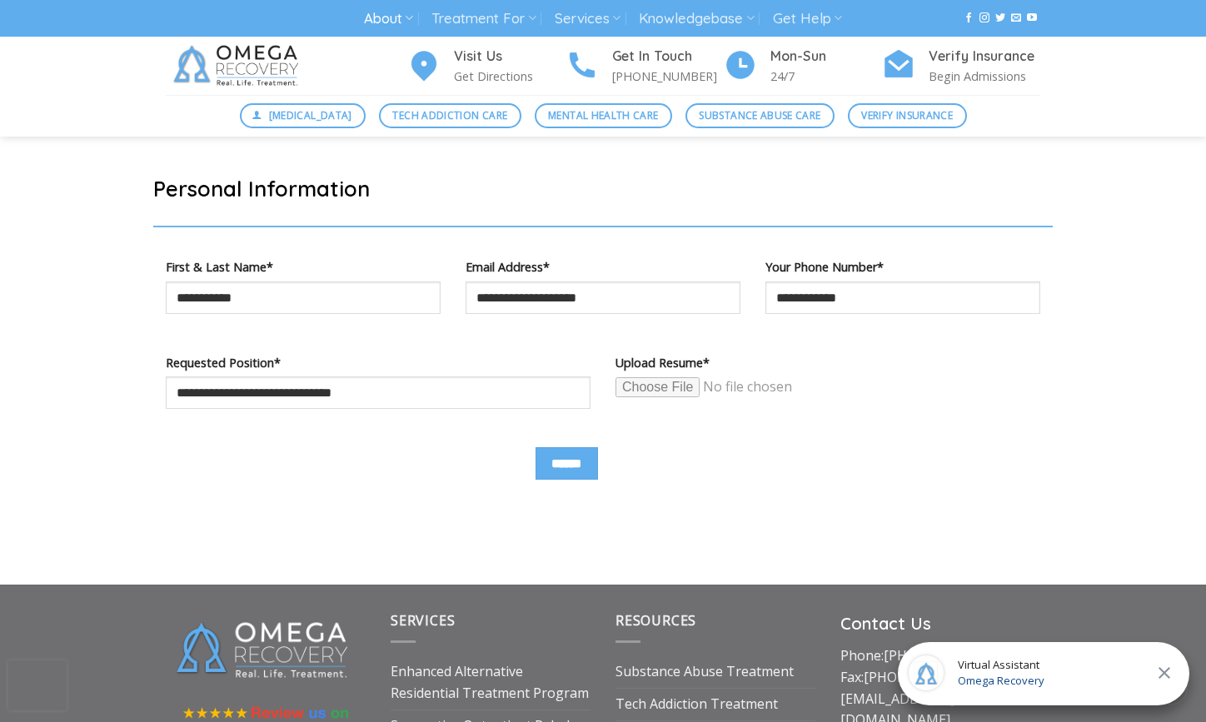
click at [647, 388] on input "Contact form" at bounding box center [743, 388] width 255 height 22
